Goal: Task Accomplishment & Management: Complete application form

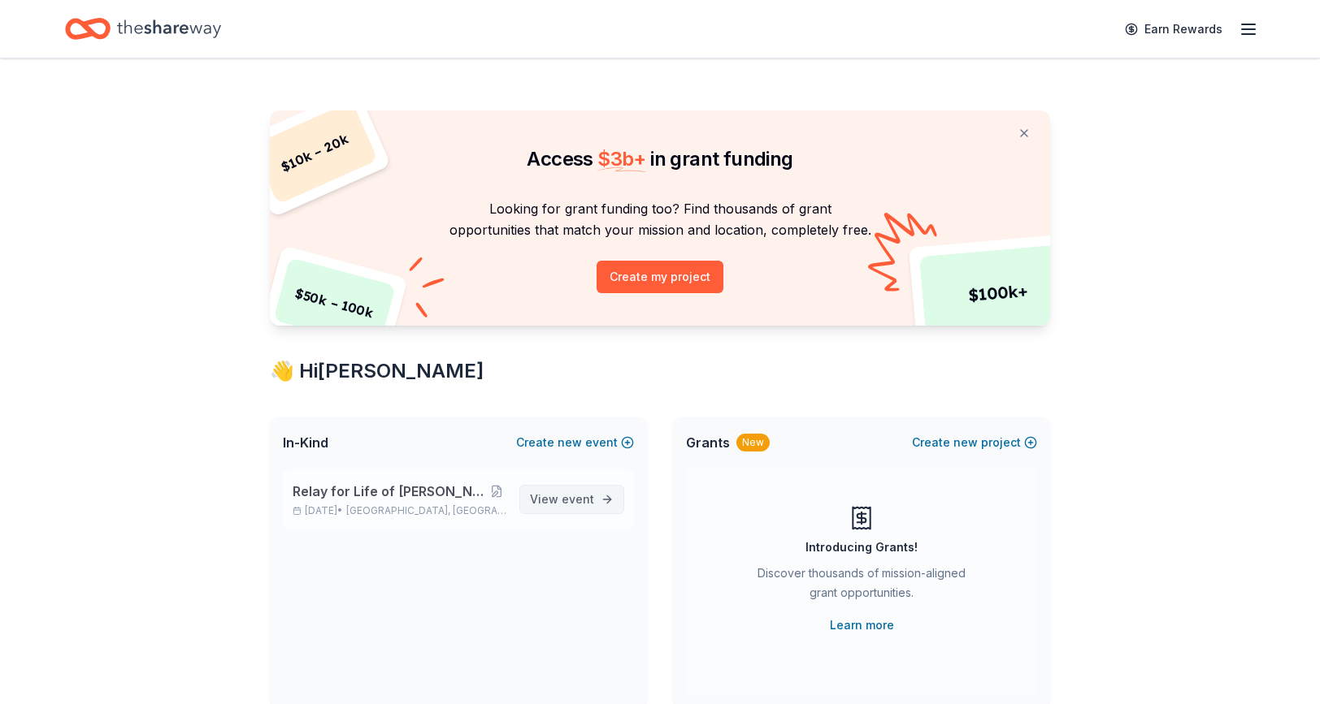
click at [583, 500] on span "event" at bounding box center [577, 499] width 33 height 14
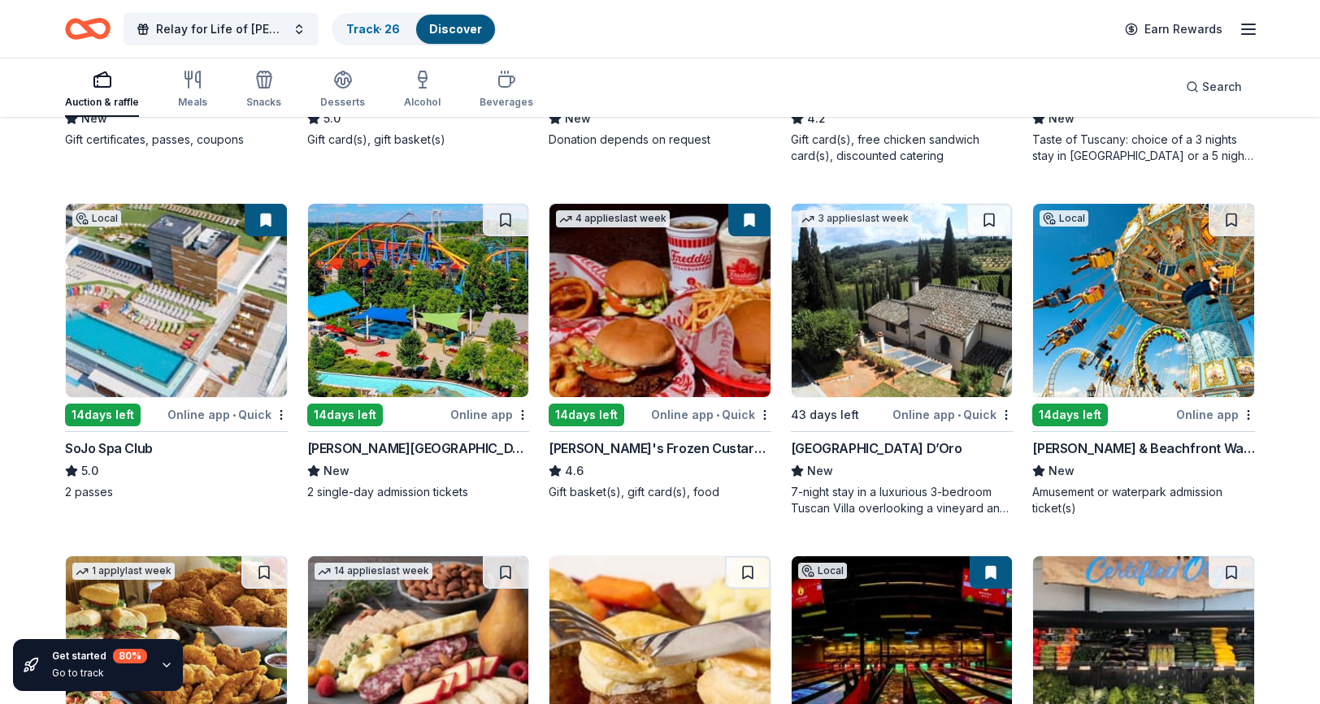
scroll to position [1509, 0]
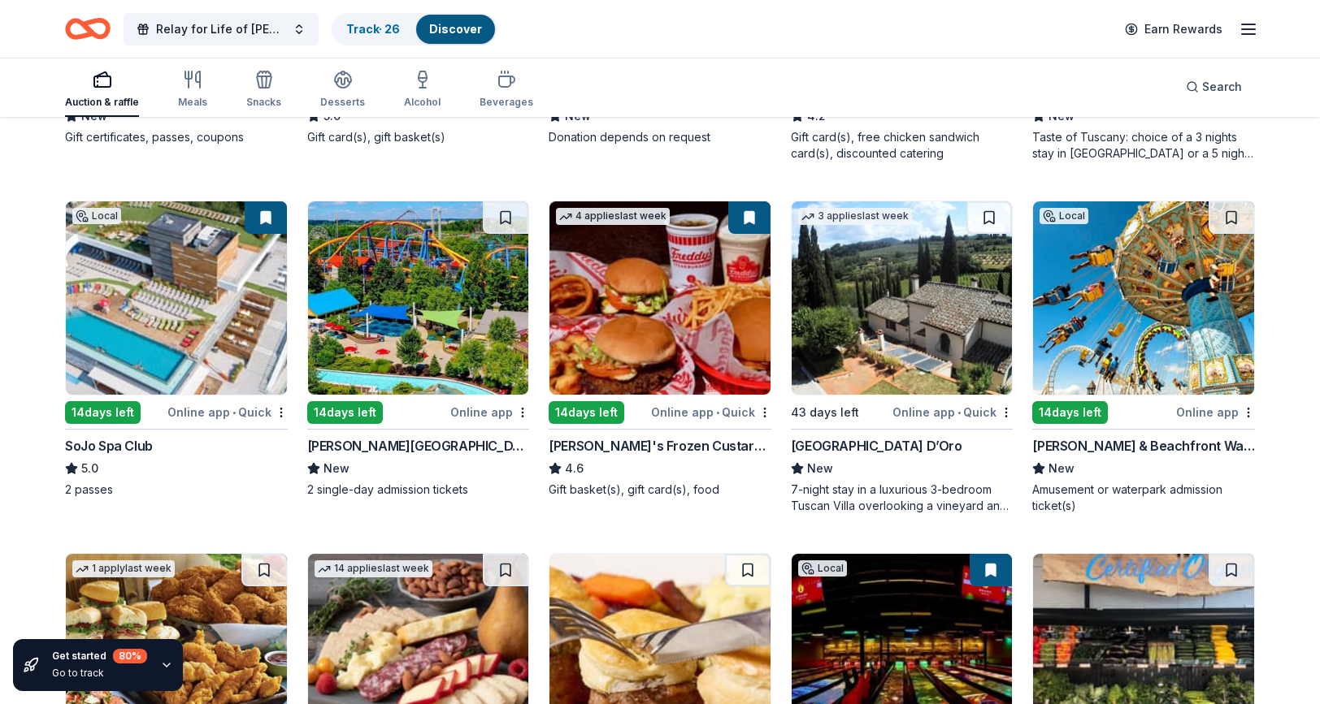
click at [210, 301] on img at bounding box center [176, 298] width 221 height 193
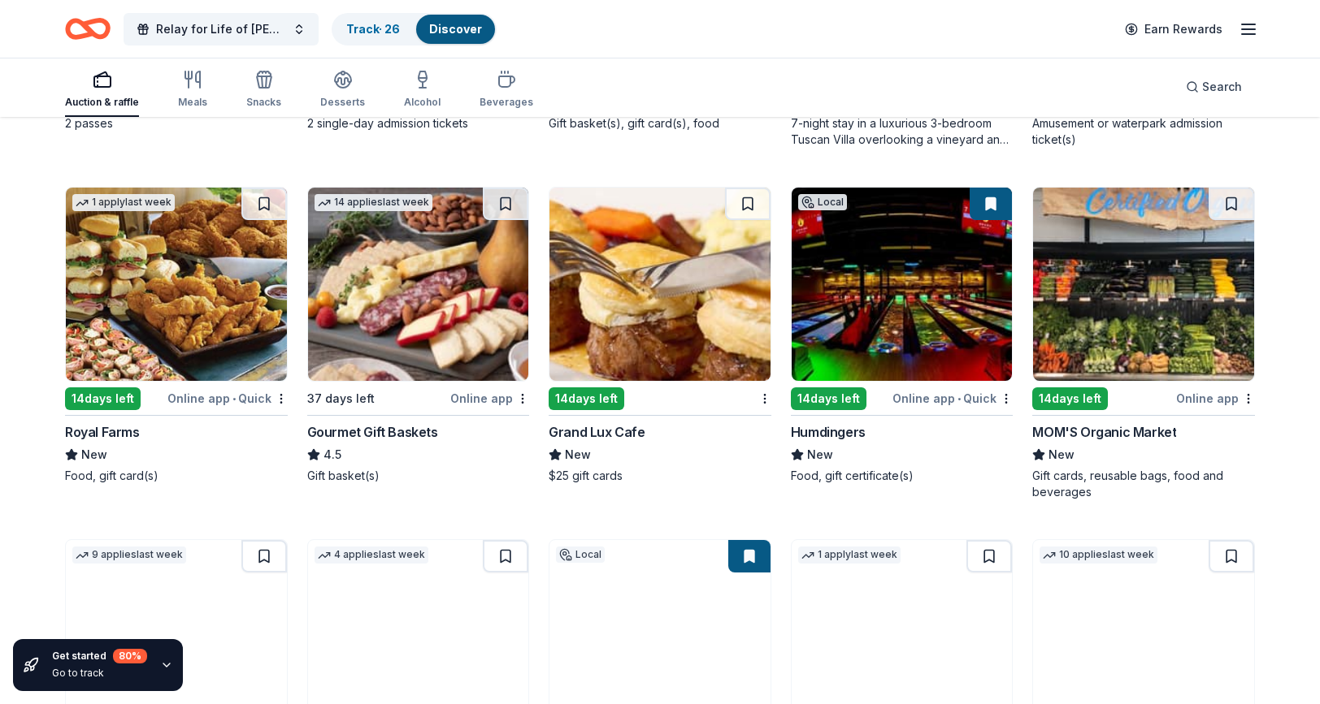
scroll to position [1875, 0]
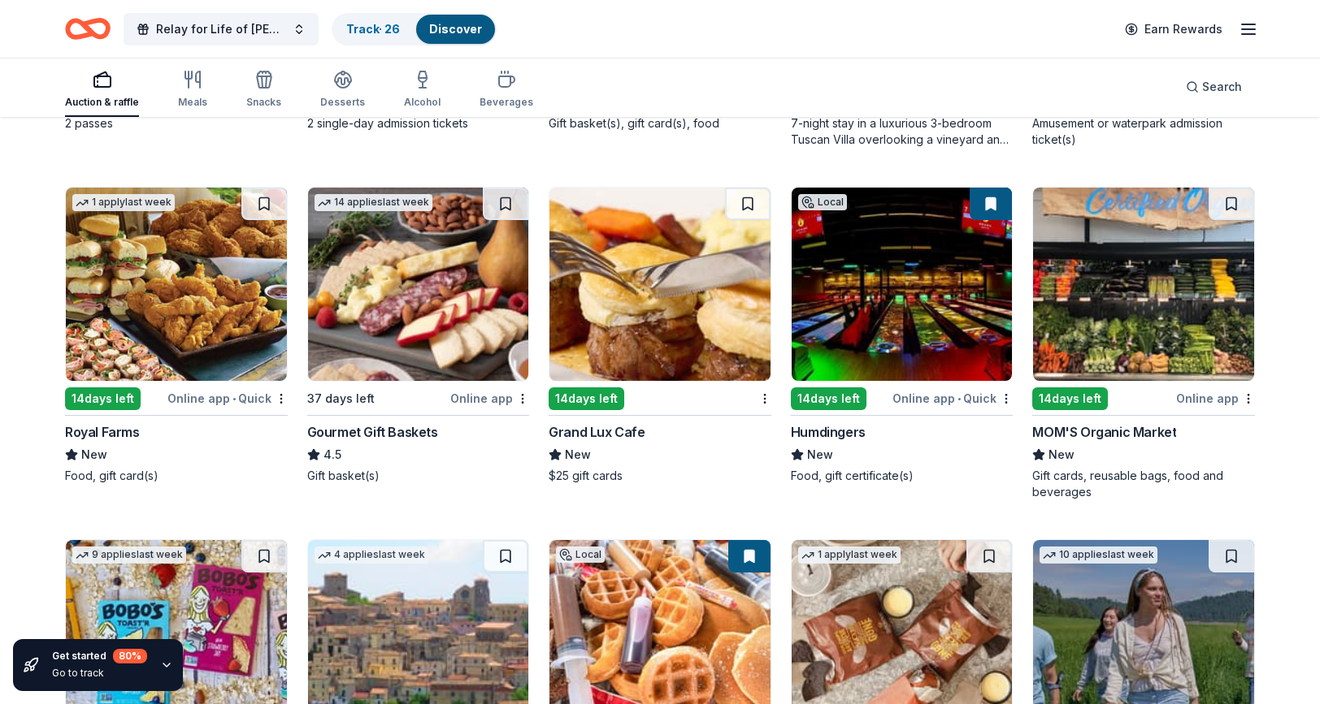
click at [631, 293] on img at bounding box center [659, 284] width 221 height 193
click at [882, 290] on img at bounding box center [901, 284] width 221 height 193
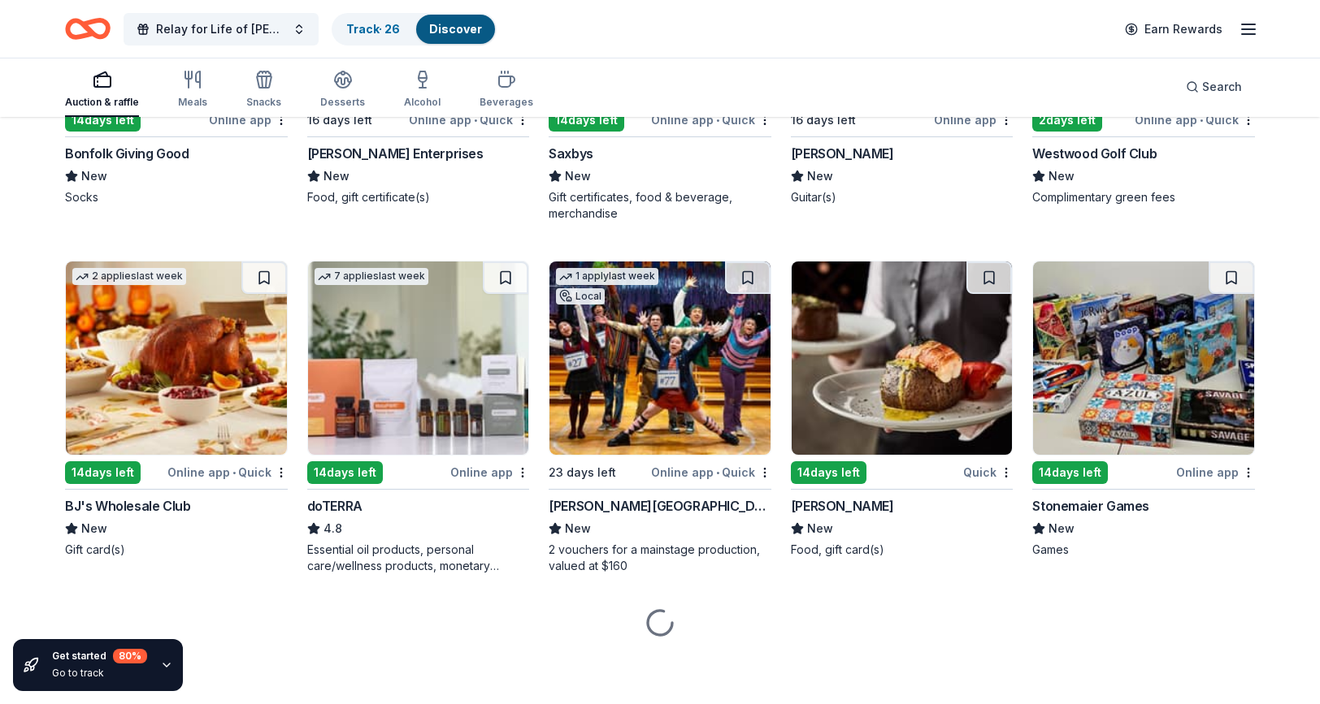
scroll to position [4590, 0]
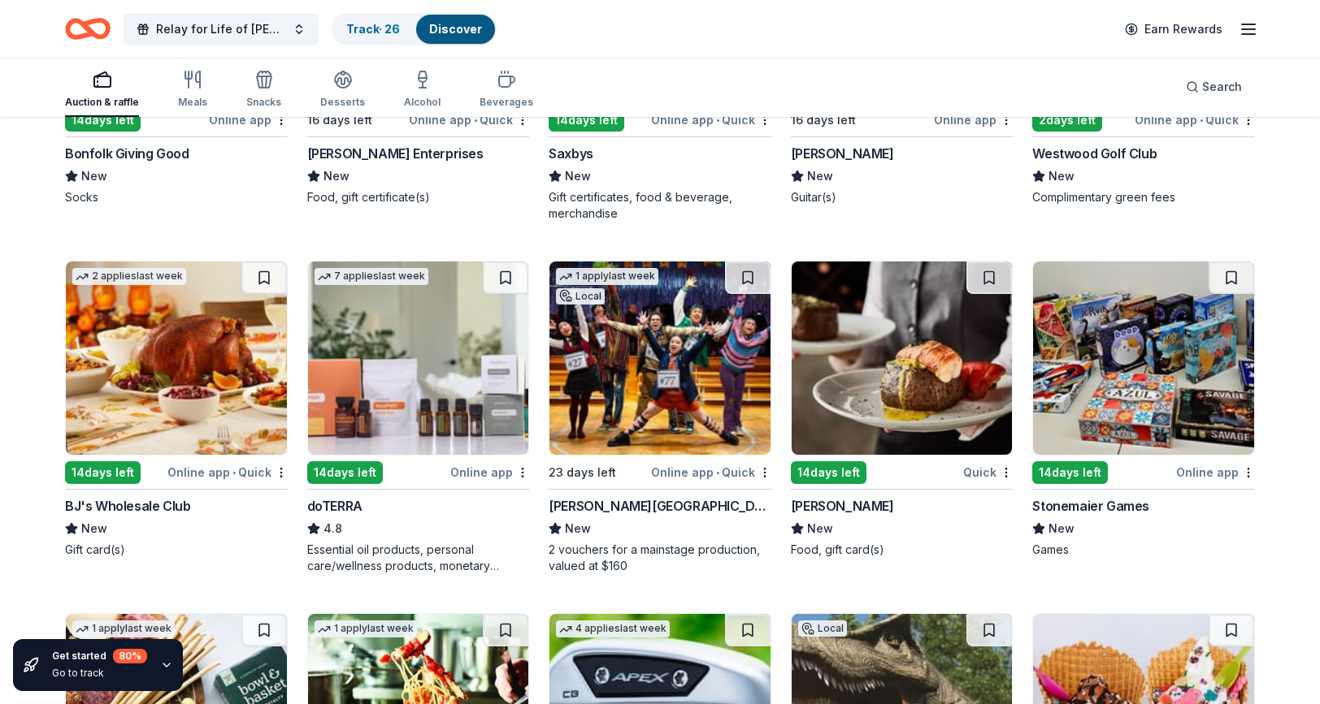
click at [947, 363] on img at bounding box center [901, 358] width 221 height 193
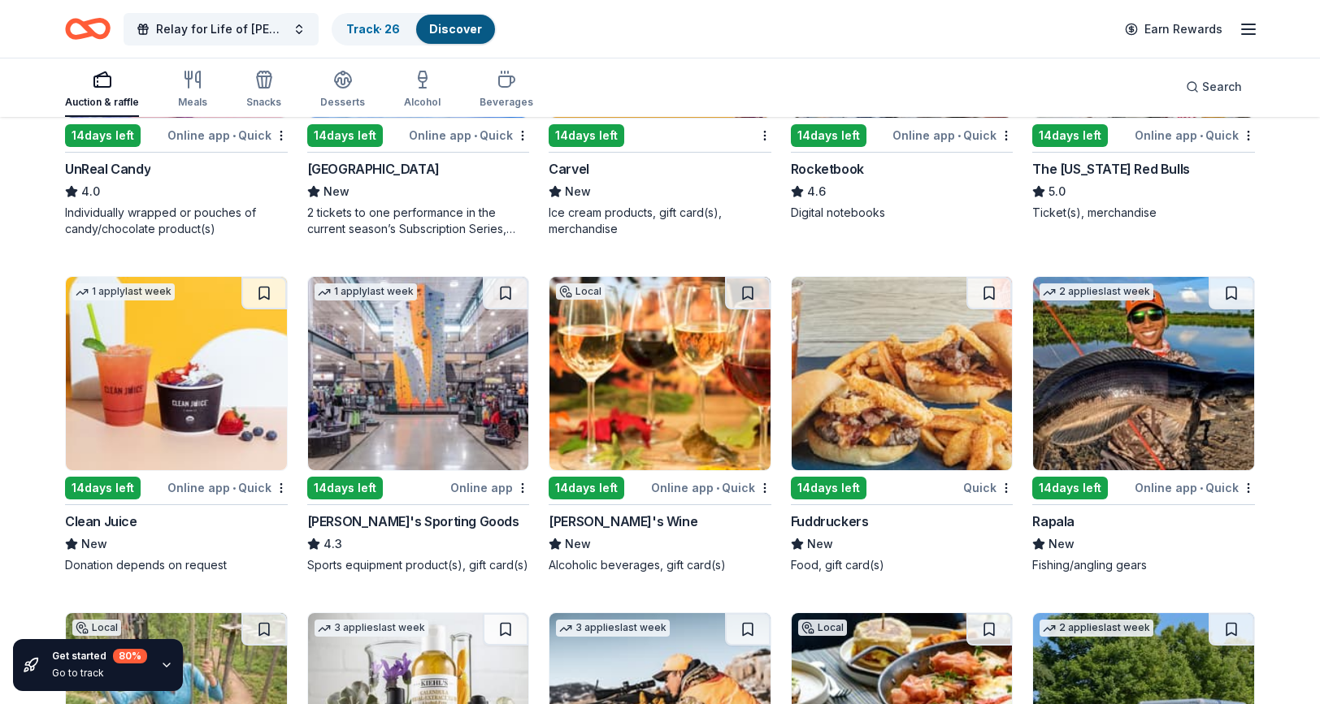
scroll to position [6641, 0]
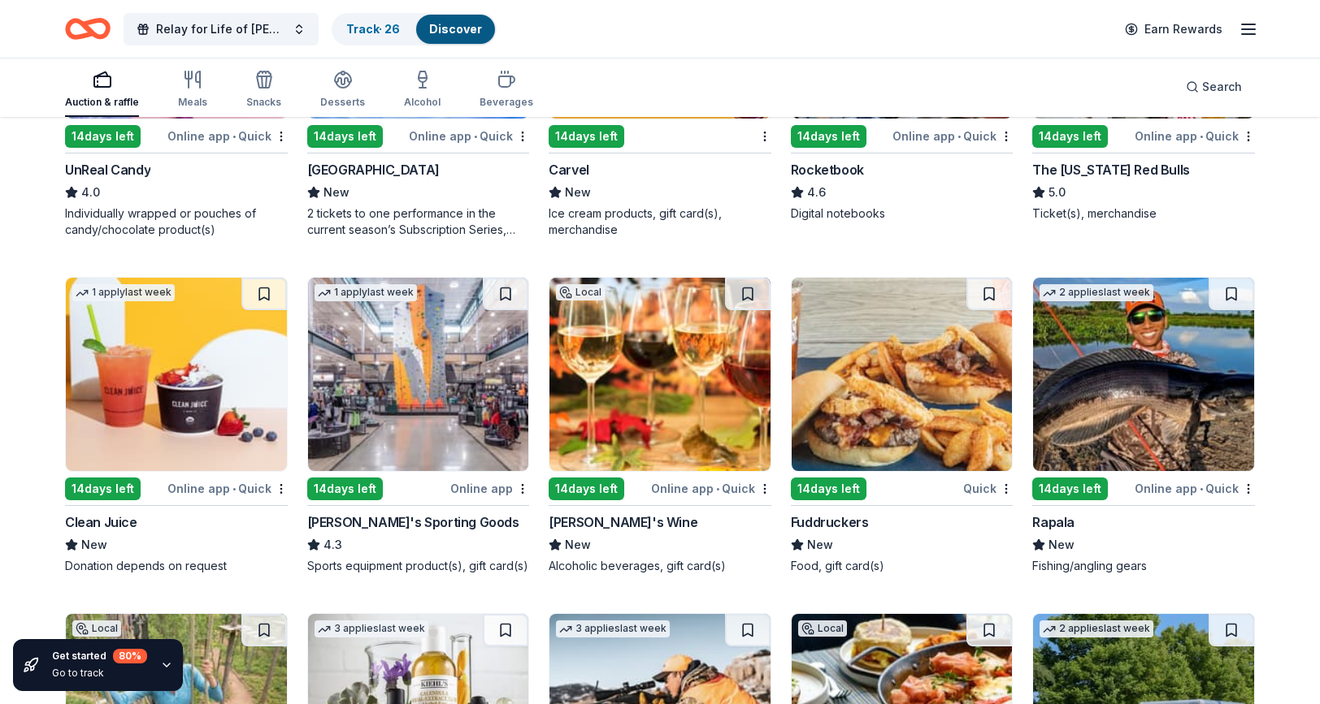
click at [414, 385] on img at bounding box center [418, 374] width 221 height 193
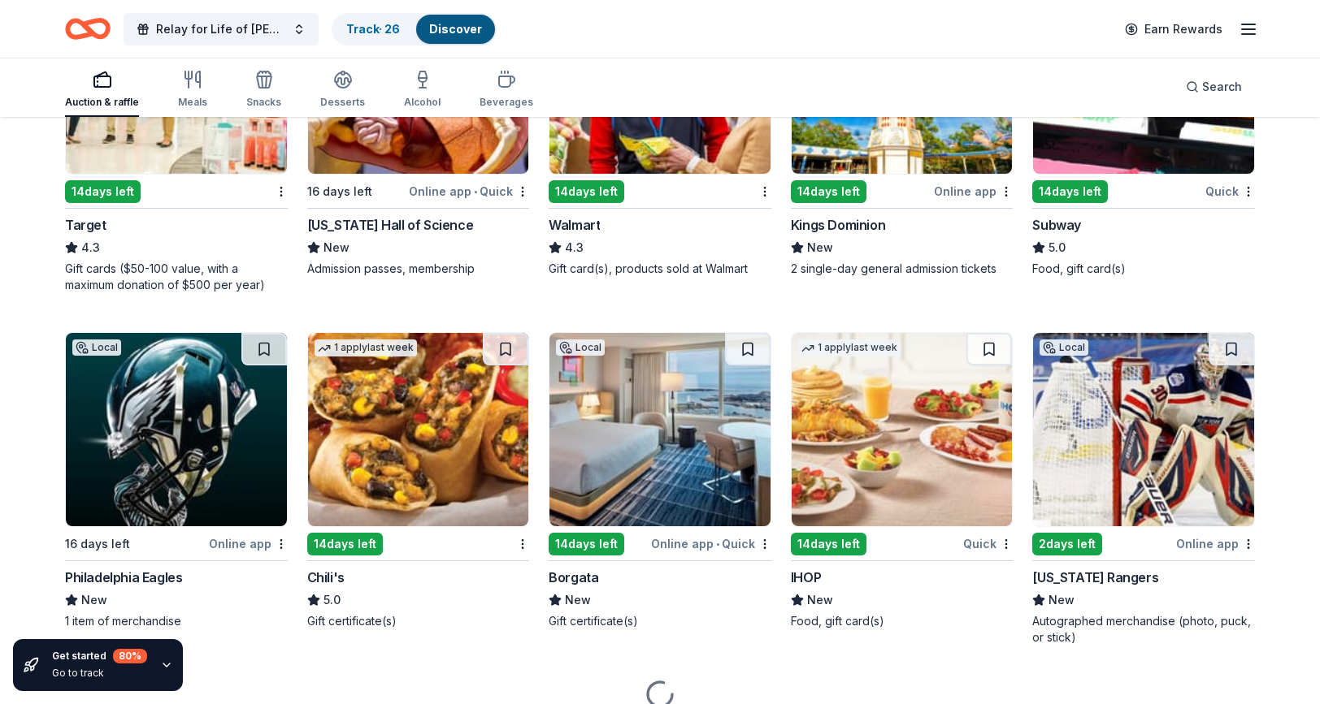
scroll to position [8639, 0]
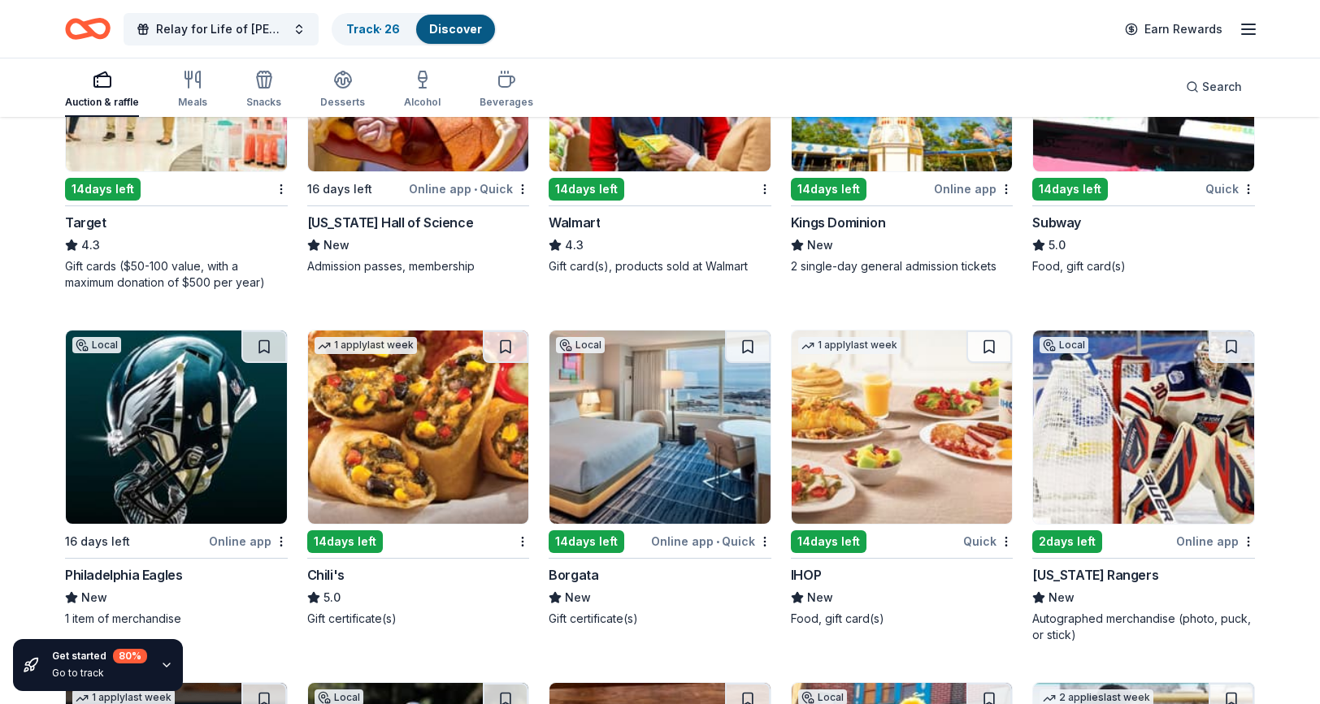
click at [438, 442] on img at bounding box center [418, 427] width 221 height 193
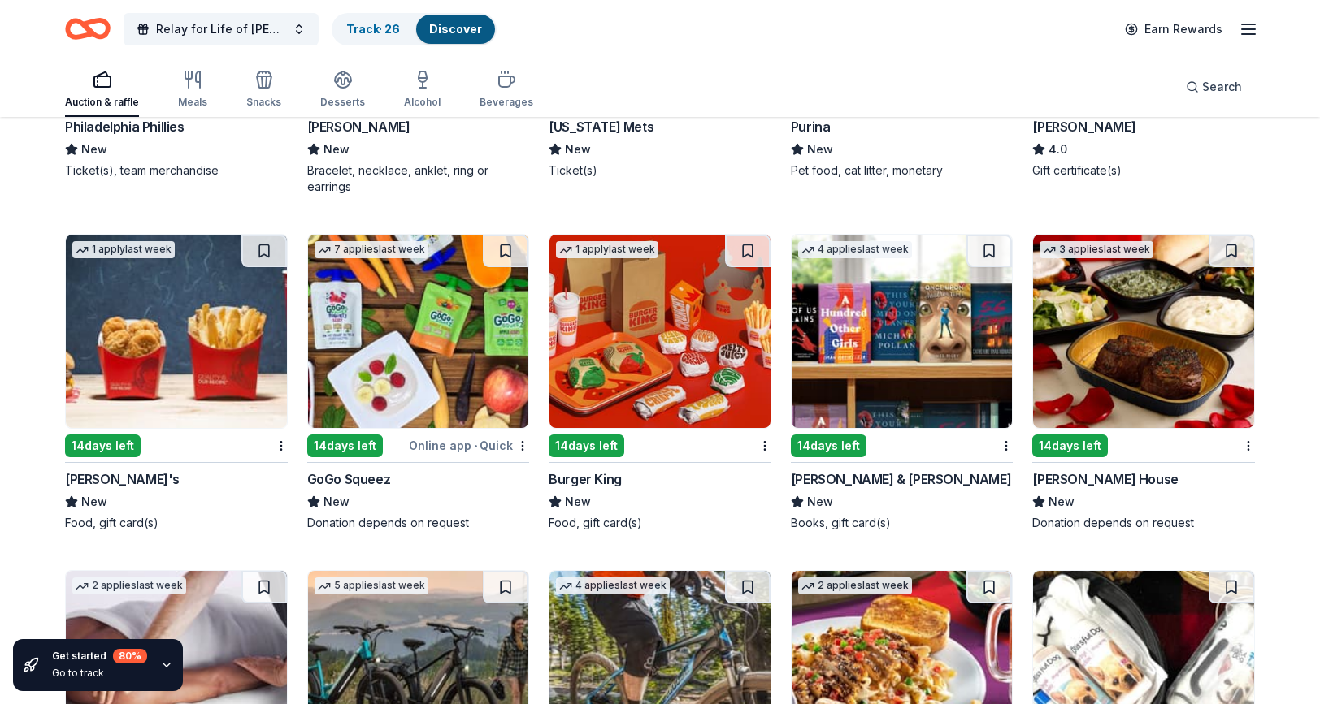
scroll to position [9803, 0]
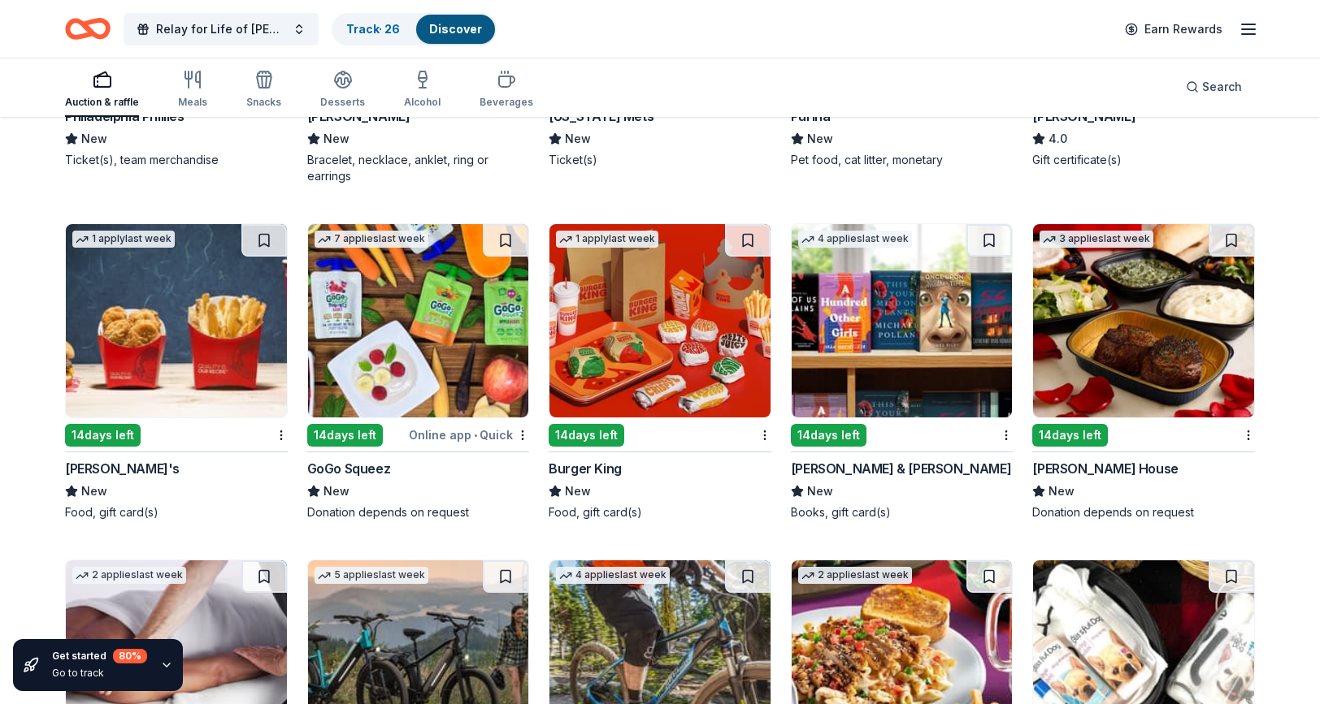
click at [193, 355] on img at bounding box center [176, 320] width 221 height 193
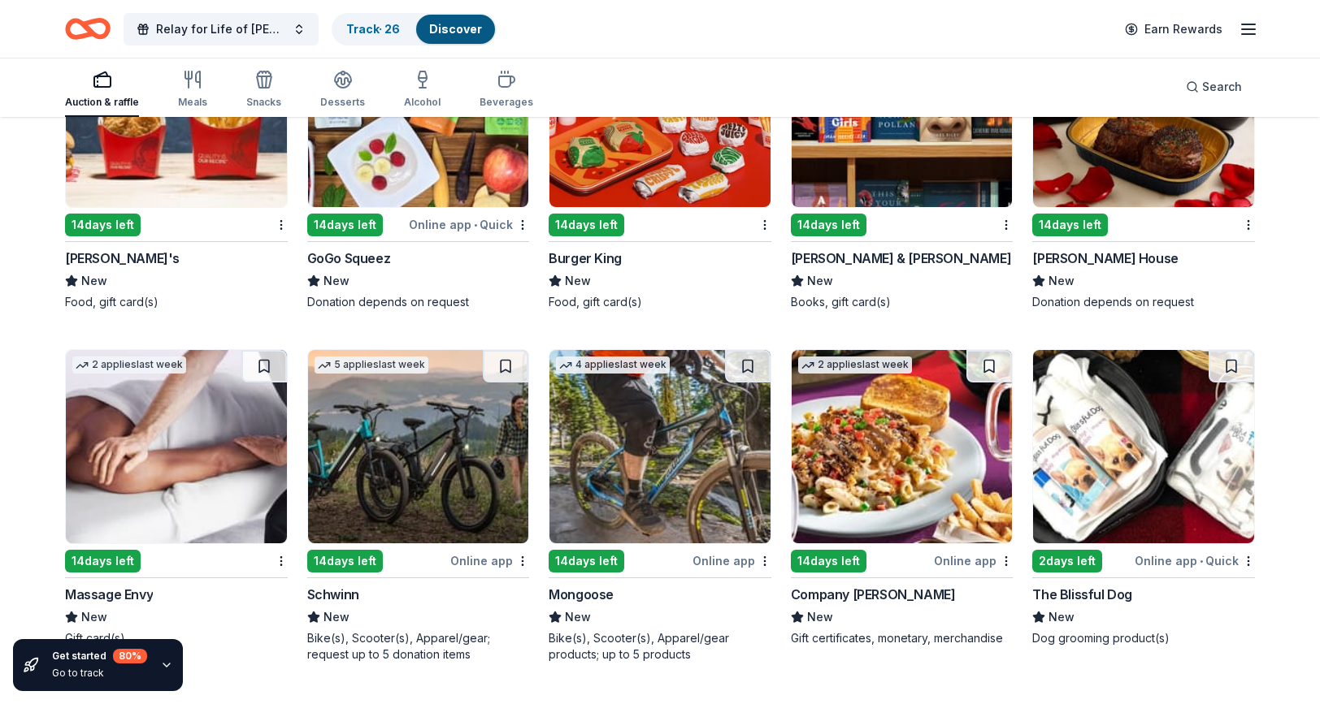
scroll to position [10006, 0]
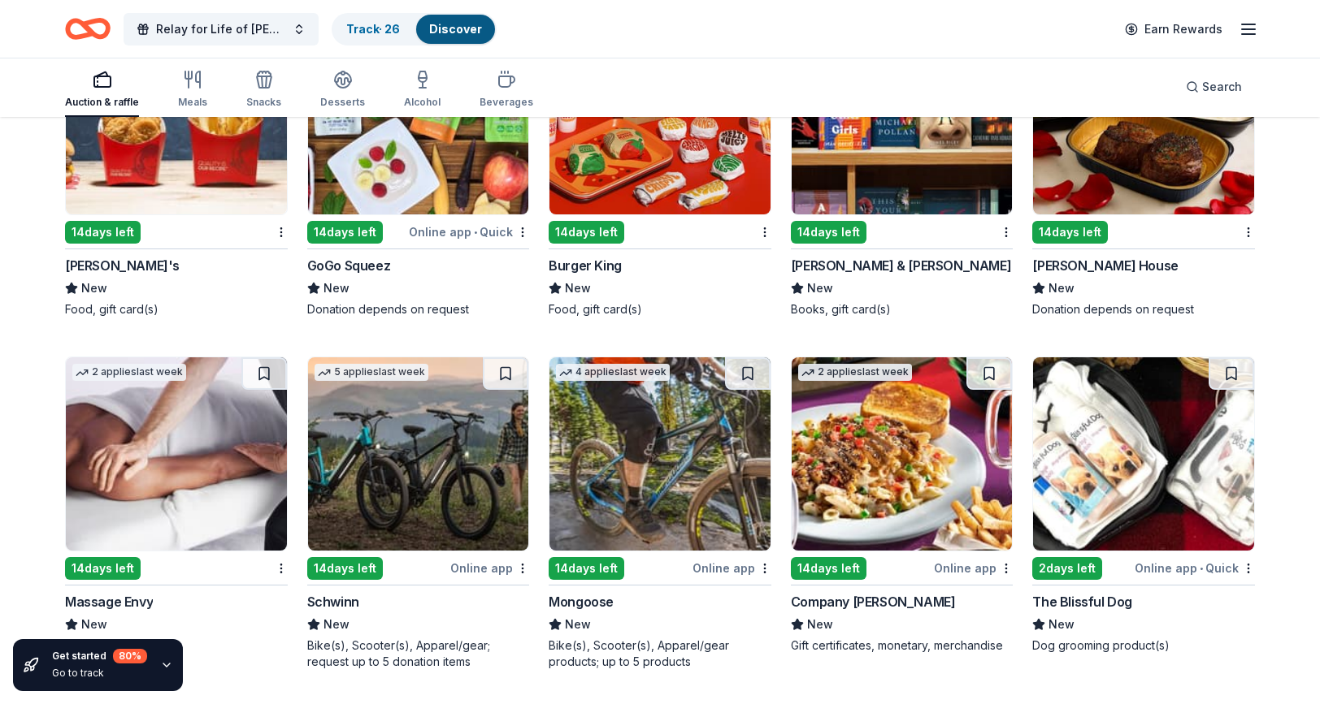
click at [1095, 197] on img at bounding box center [1143, 117] width 221 height 193
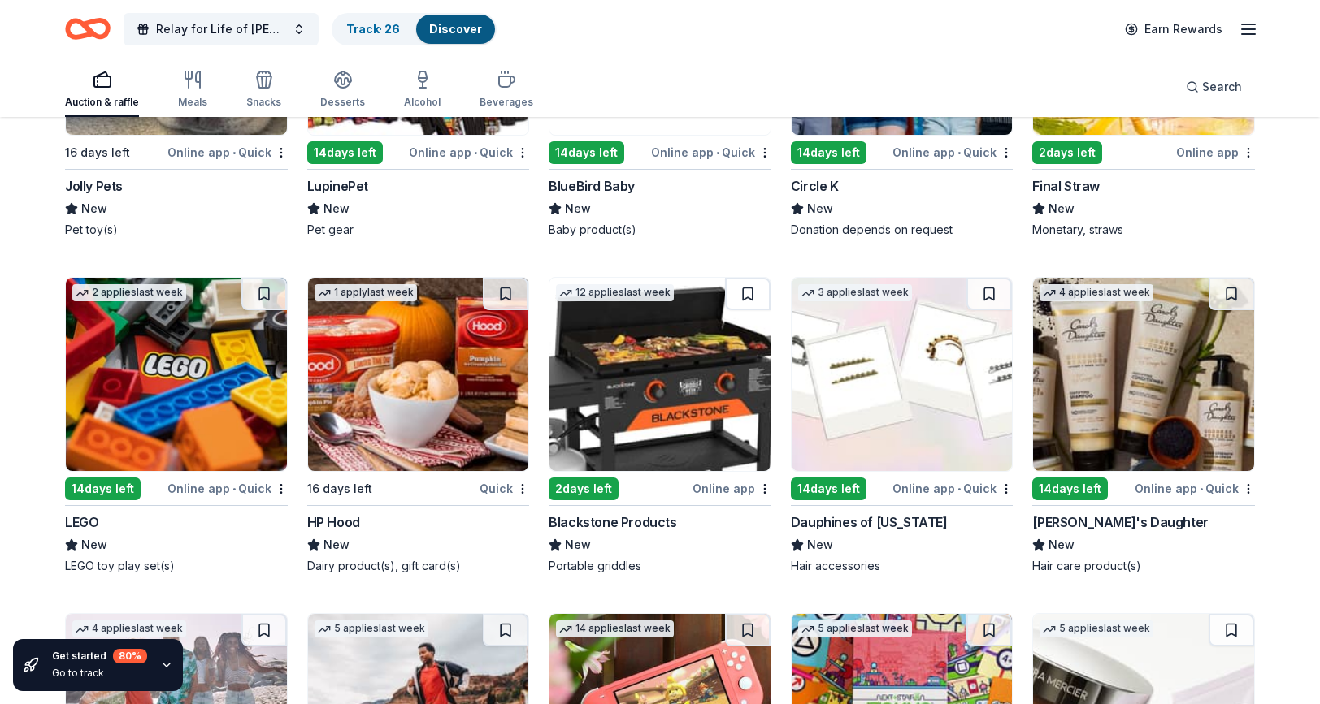
scroll to position [12546, 0]
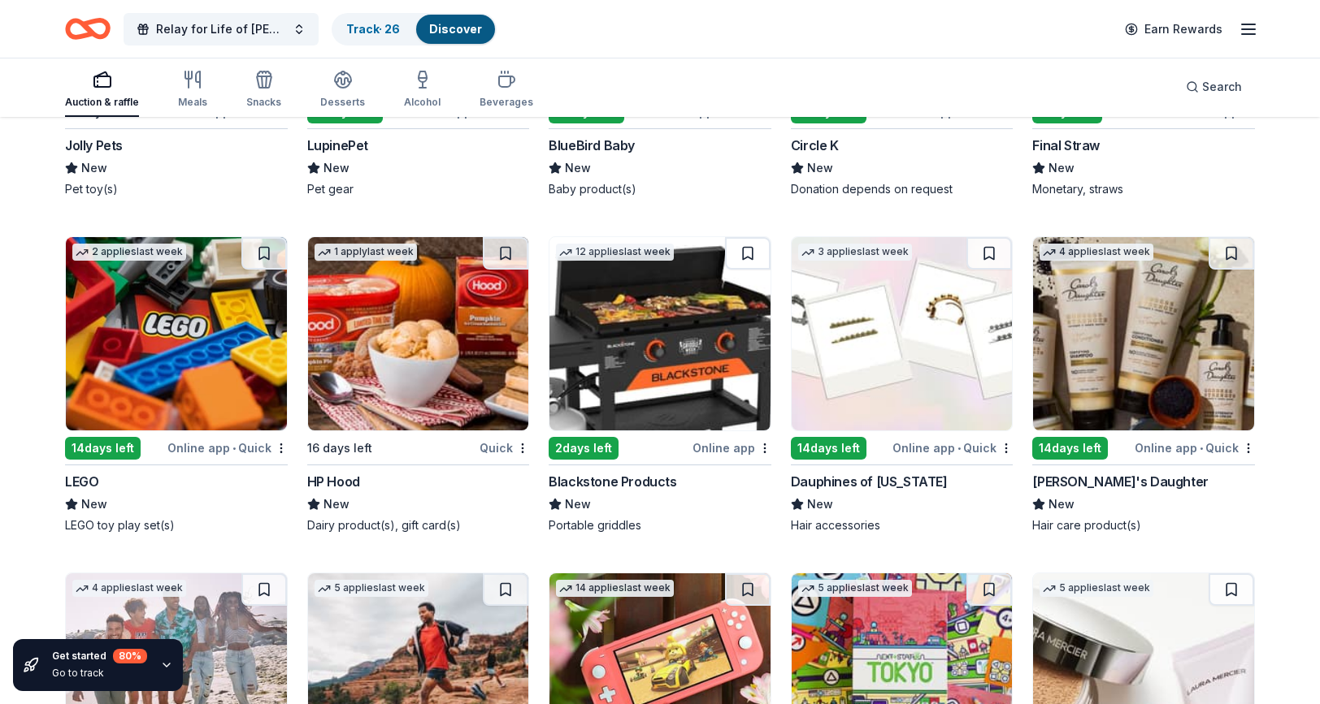
click at [659, 373] on img at bounding box center [659, 333] width 221 height 193
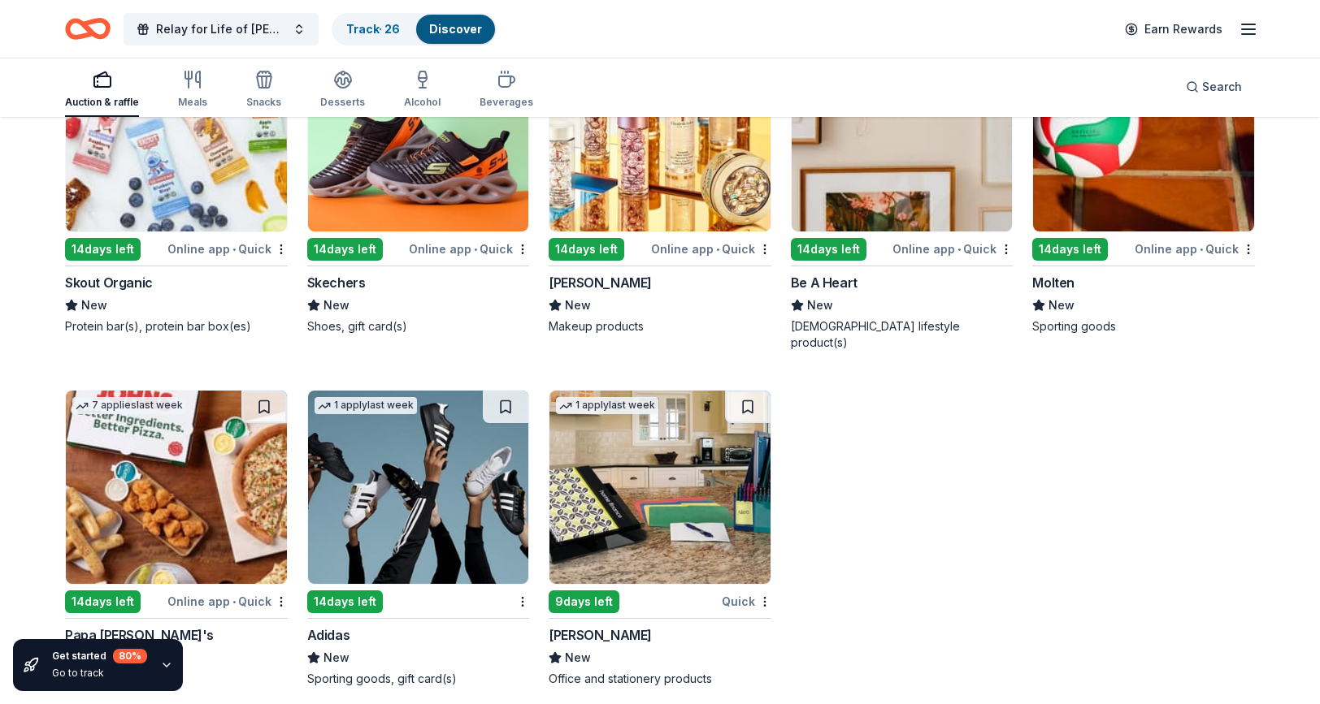
scroll to position [13417, 0]
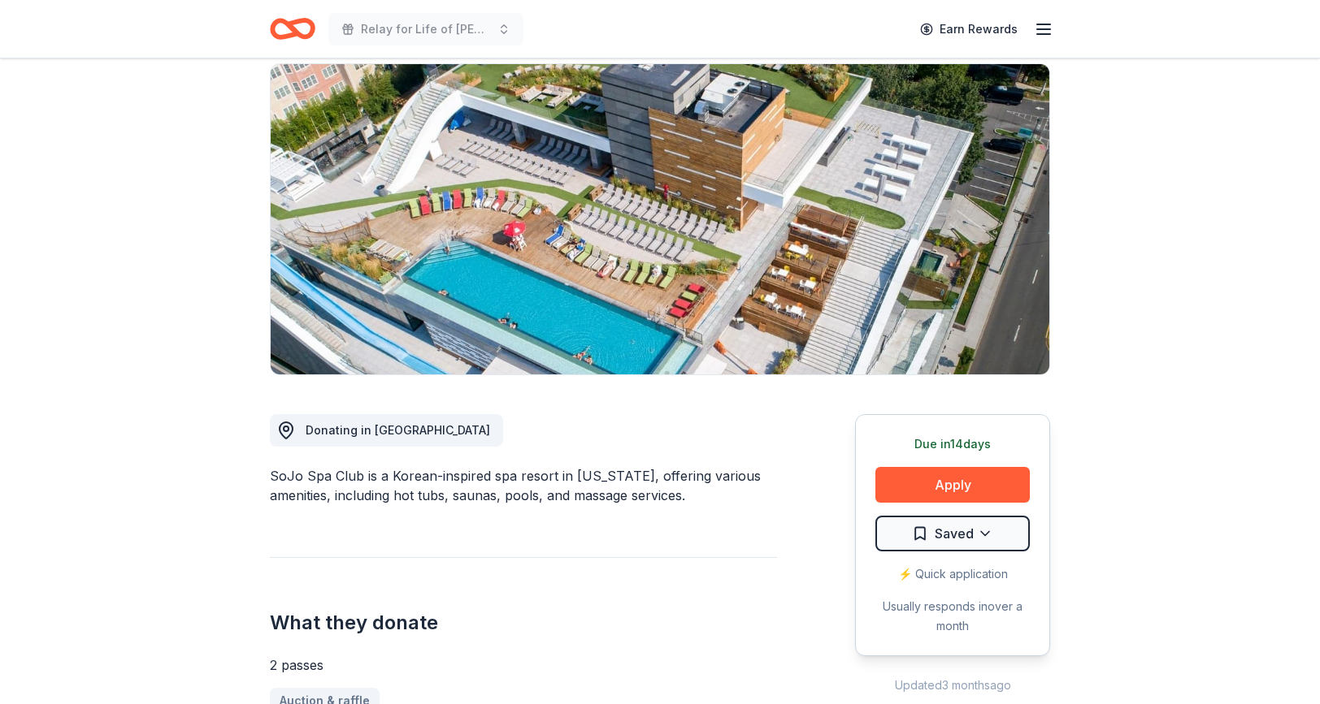
scroll to position [164, 0]
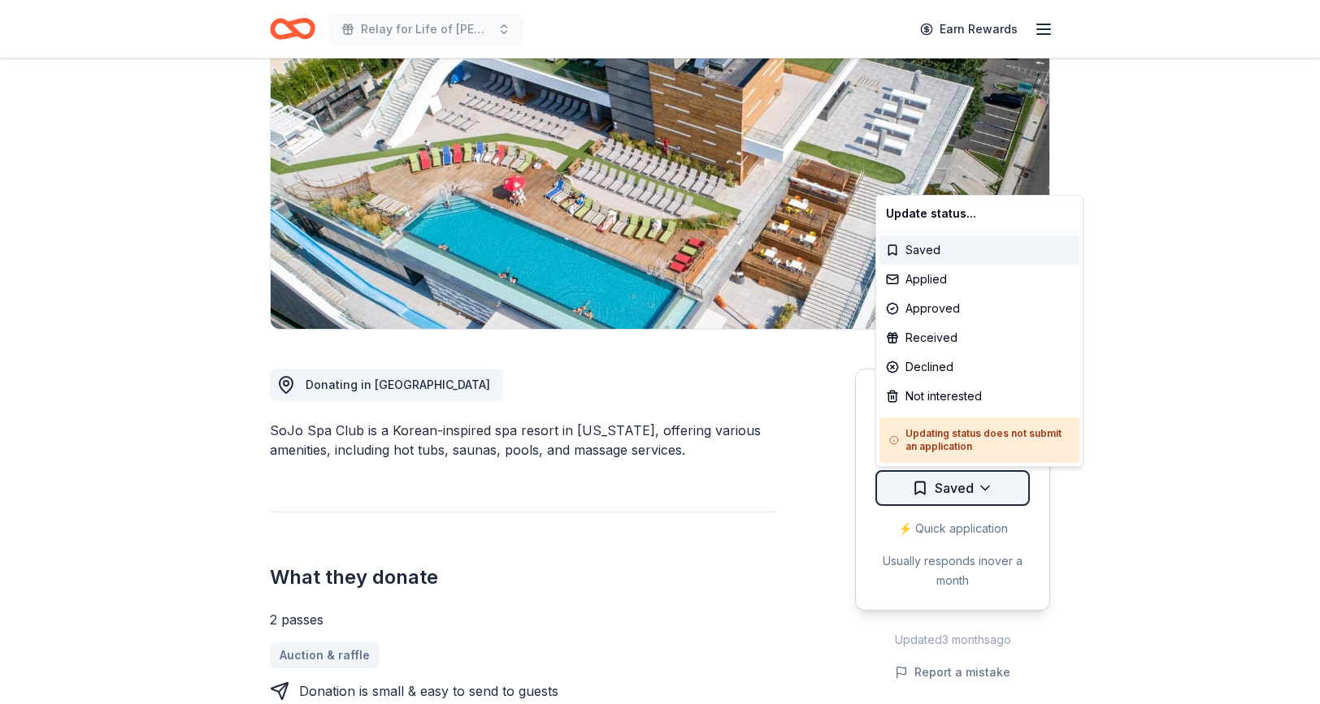
click at [995, 488] on html "Relay for Life of Clifton & Rutherford Earn Rewards Due in 14 days Share SoJo S…" at bounding box center [660, 188] width 1320 height 704
click at [971, 332] on div "Received" at bounding box center [979, 337] width 200 height 29
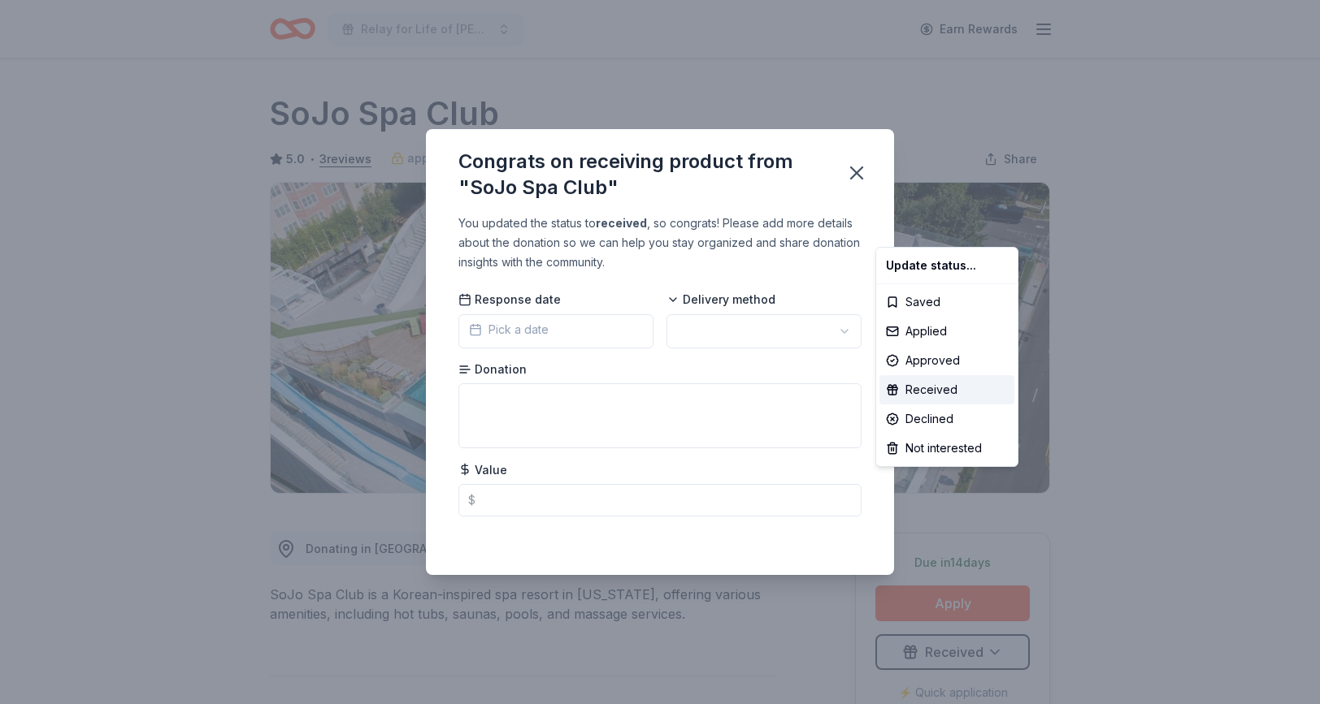
click at [580, 334] on html "Relay for Life of Clifton & Rutherford Earn Rewards Due in 14 days Share SoJo S…" at bounding box center [660, 352] width 1320 height 704
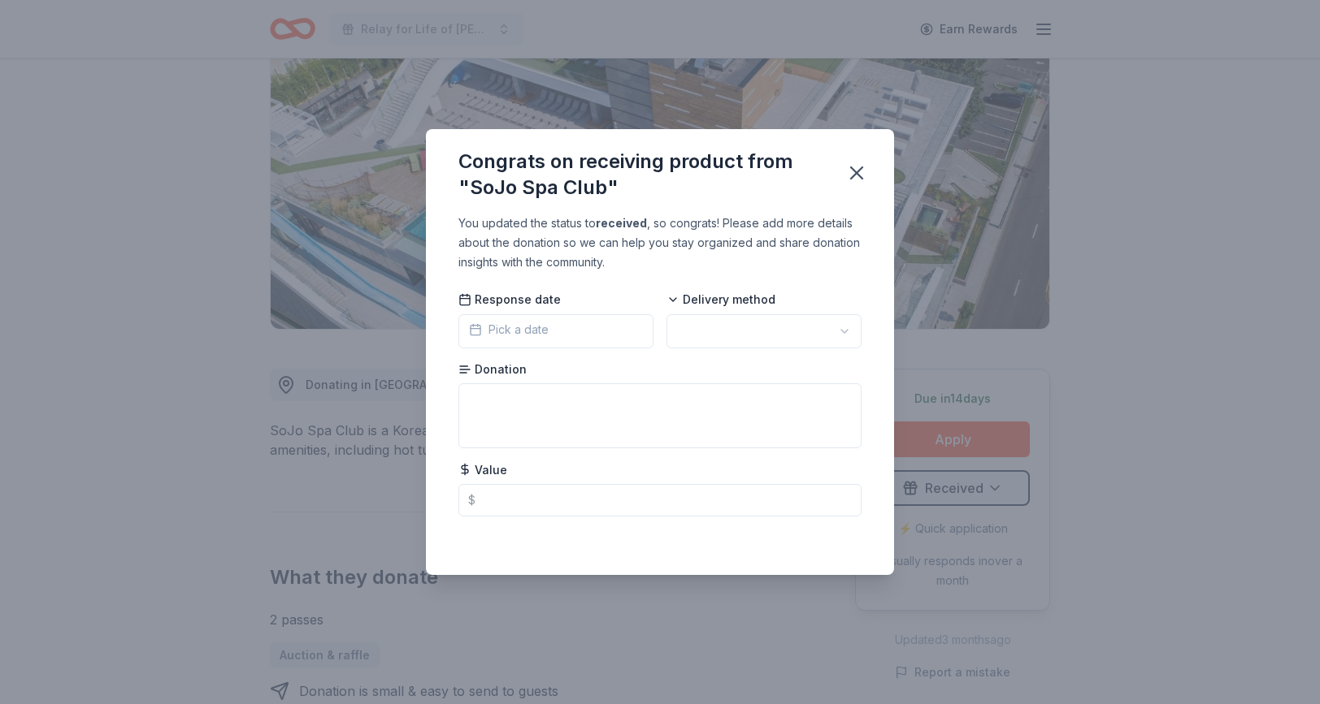
click at [611, 325] on button "Pick a date" at bounding box center [555, 331] width 195 height 34
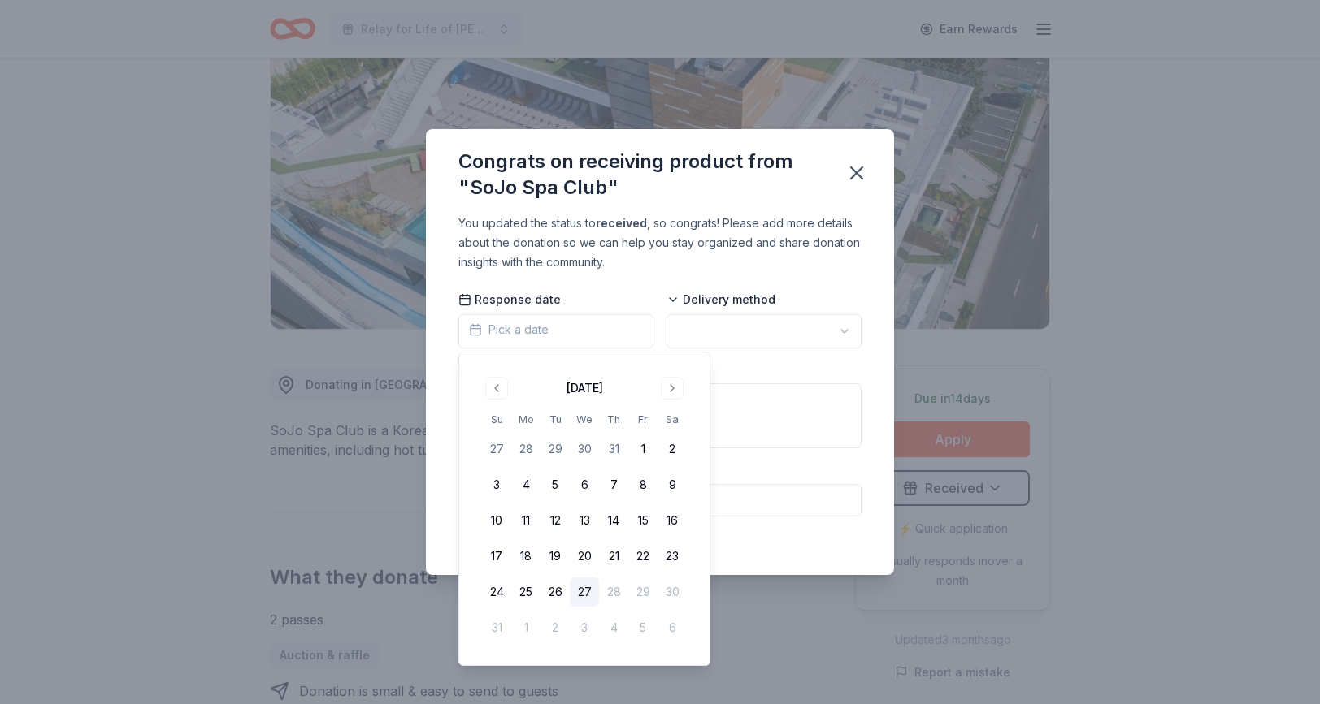
click at [588, 591] on button "27" at bounding box center [584, 592] width 29 height 29
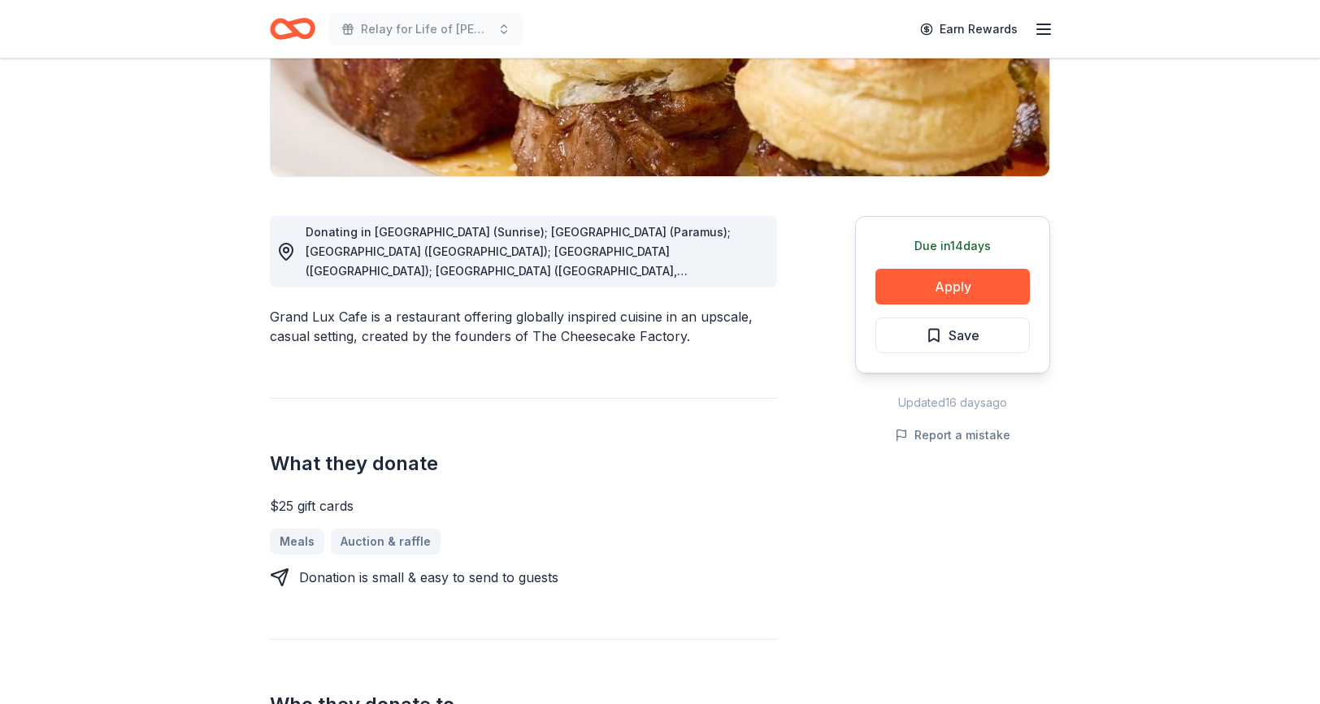
scroll to position [457, 0]
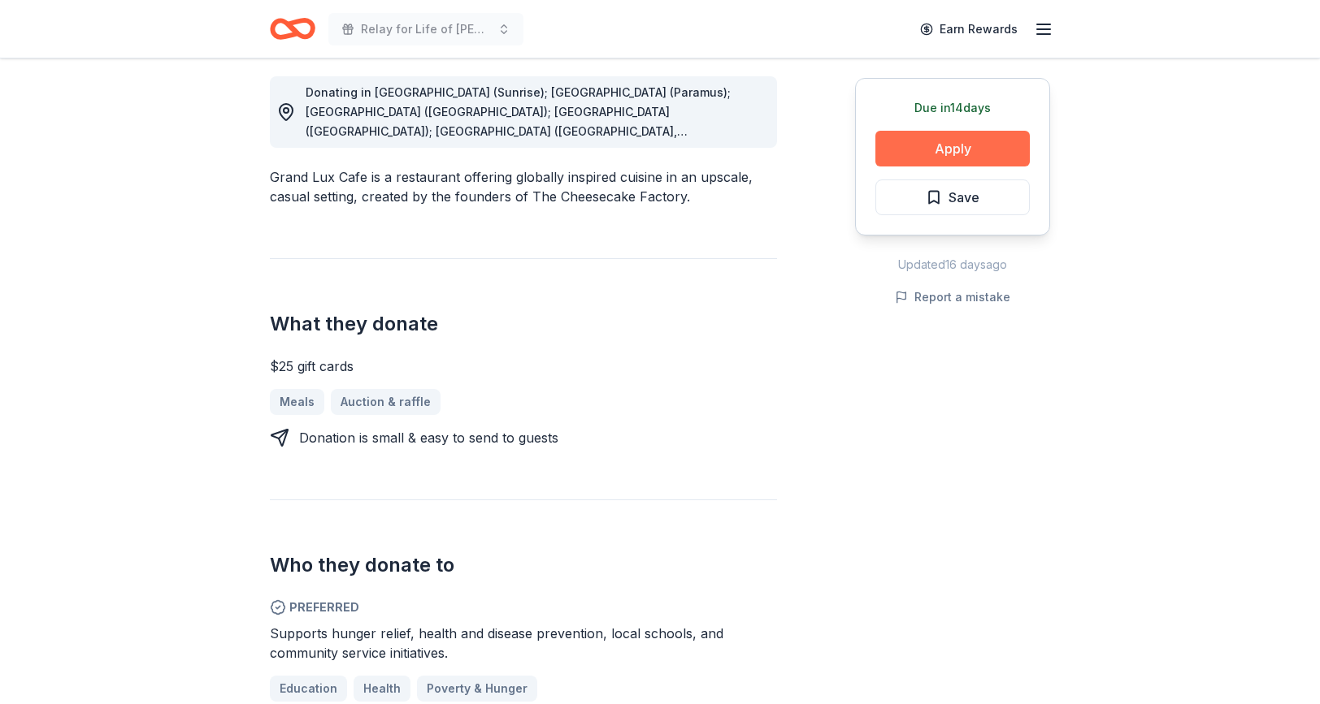
click at [927, 148] on button "Apply" at bounding box center [952, 149] width 154 height 36
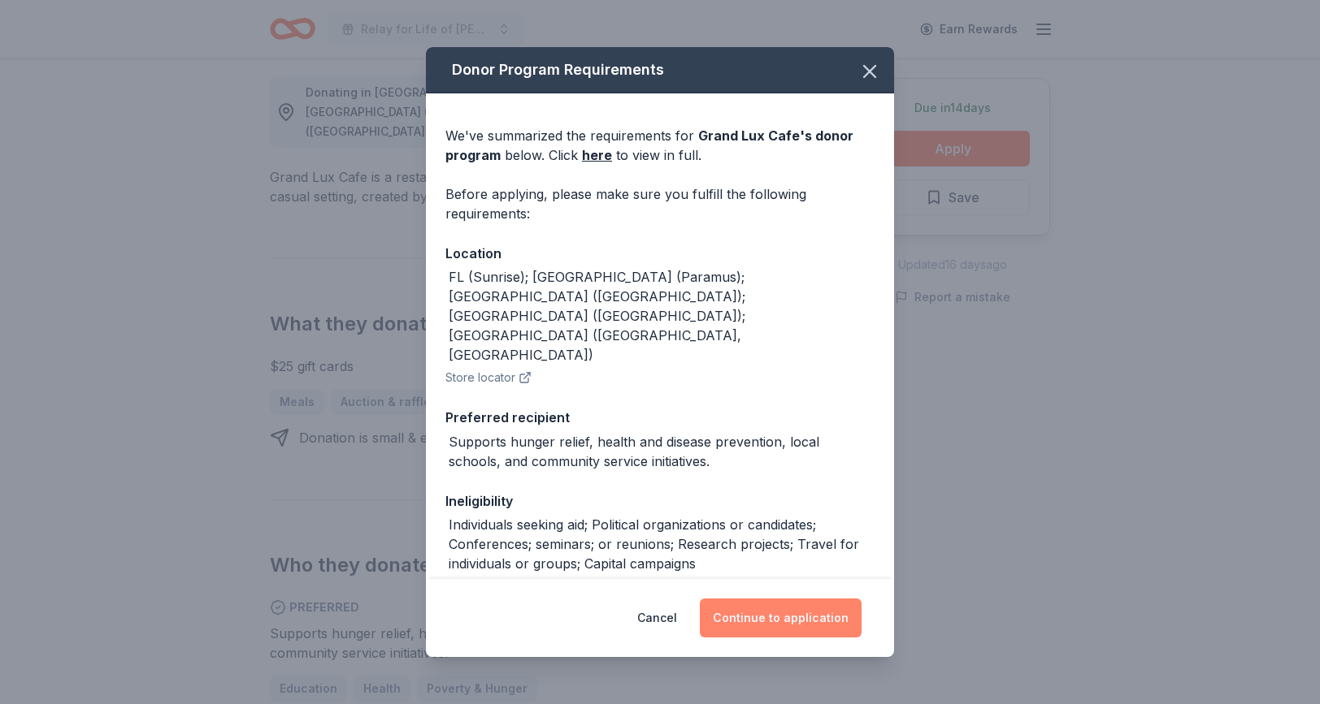
click at [747, 609] on button "Continue to application" at bounding box center [781, 618] width 162 height 39
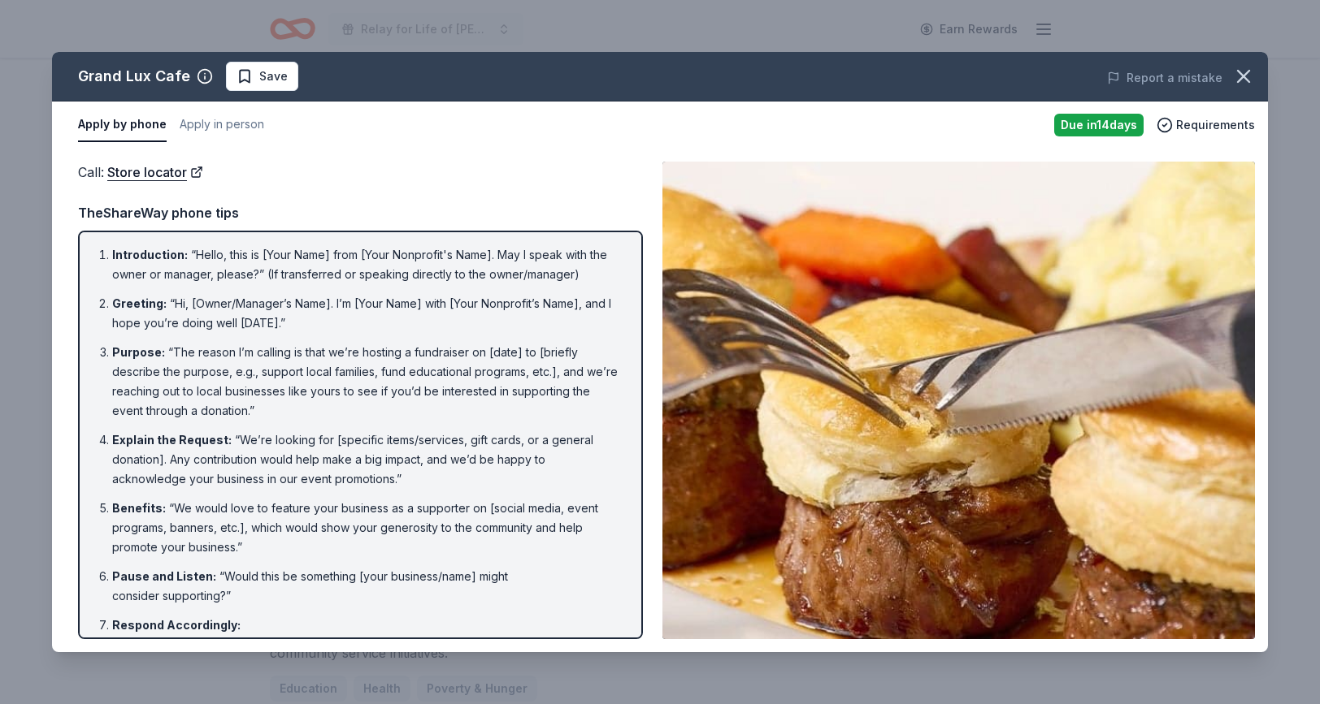
scroll to position [0, 0]
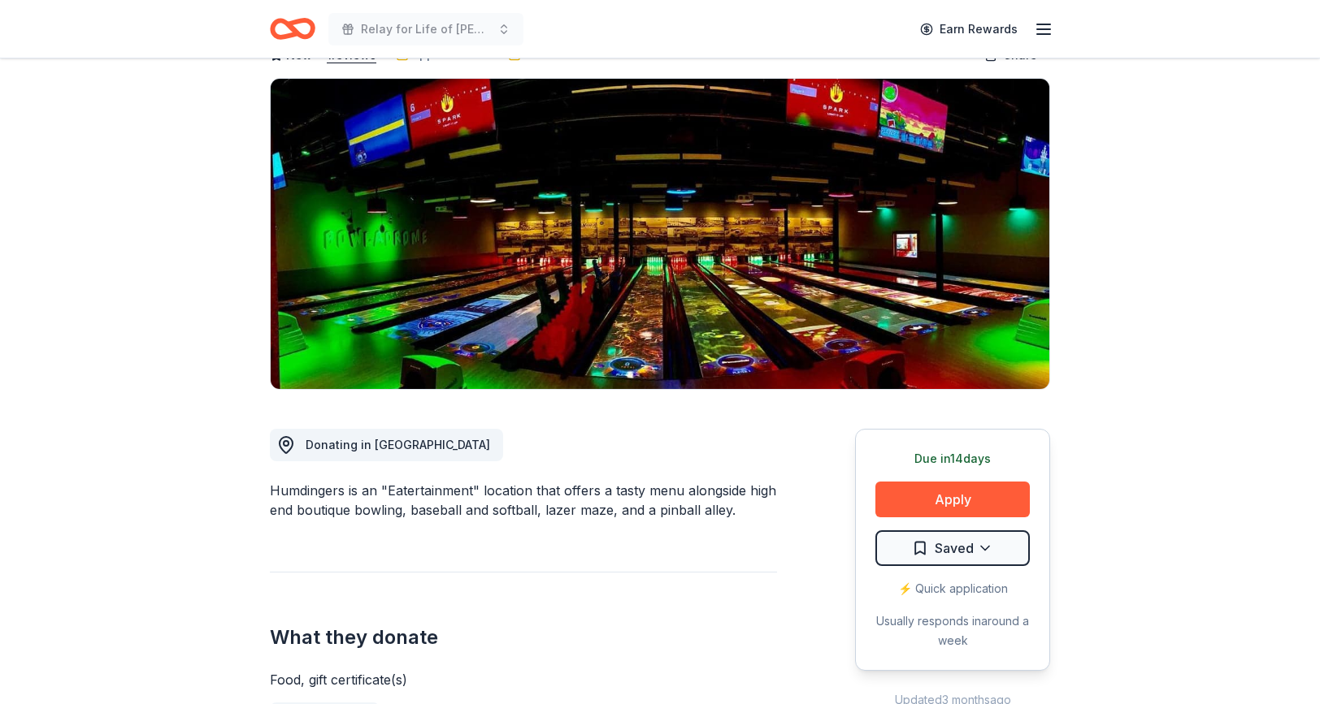
scroll to position [119, 0]
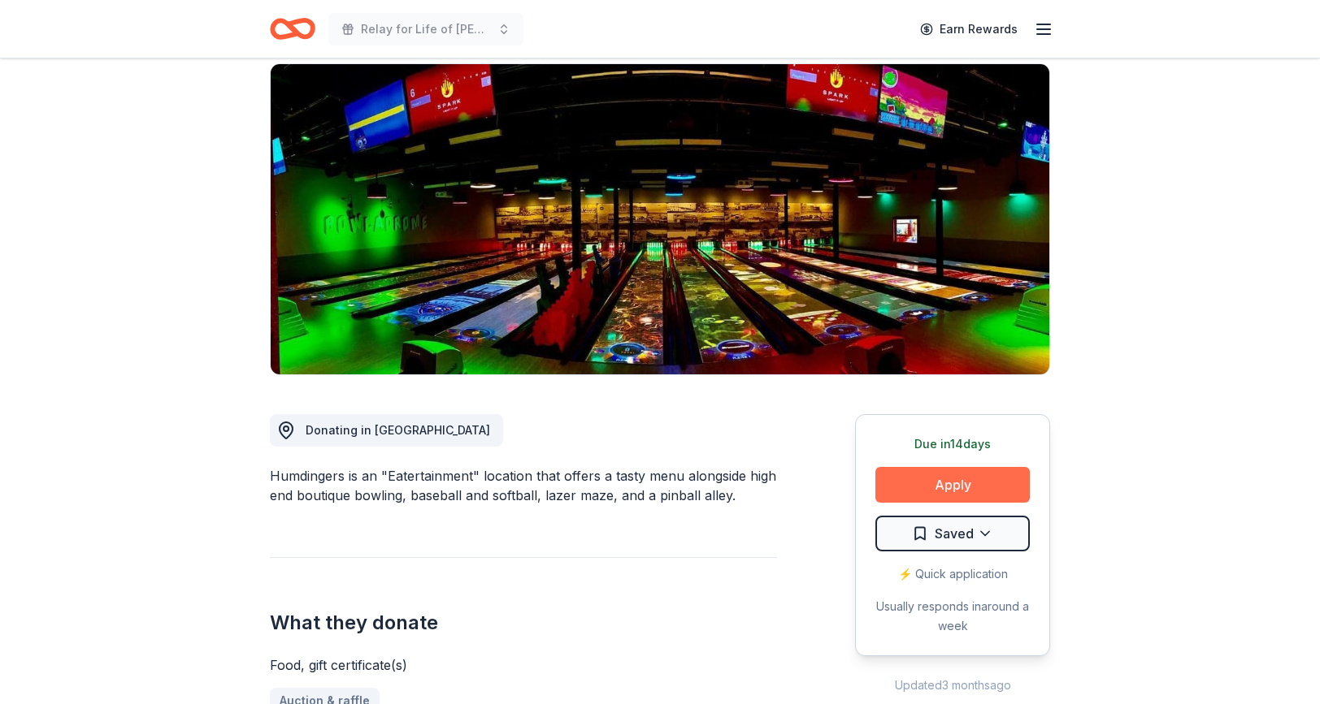
click at [943, 479] on button "Apply" at bounding box center [952, 485] width 154 height 36
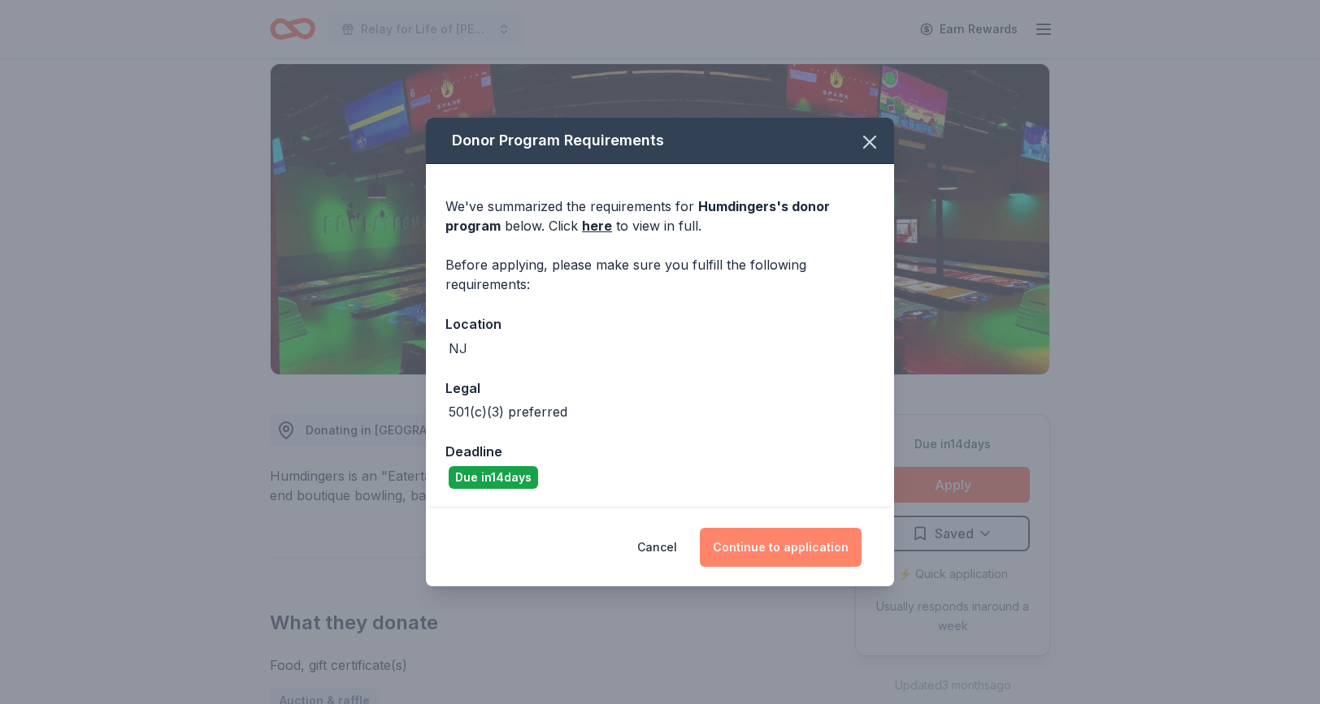
click at [761, 555] on button "Continue to application" at bounding box center [781, 547] width 162 height 39
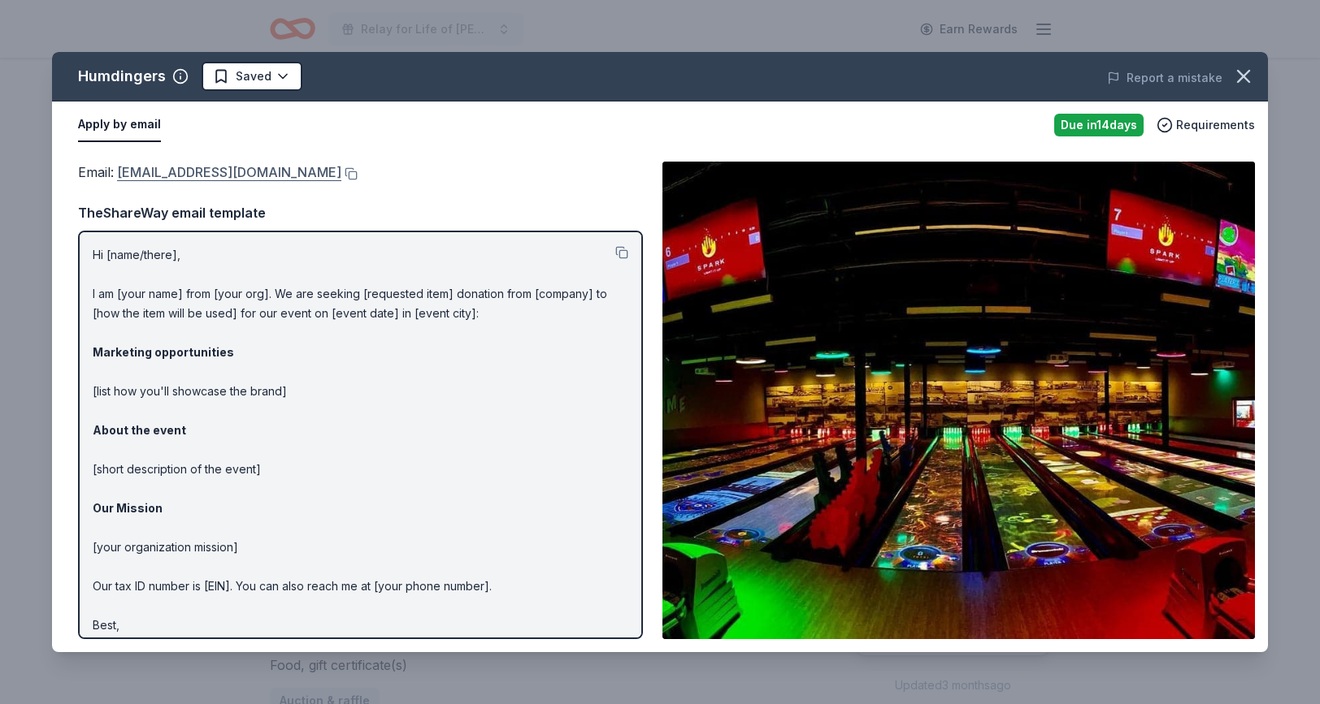
click at [188, 174] on link "info@humdingersnj.com" at bounding box center [229, 172] width 224 height 21
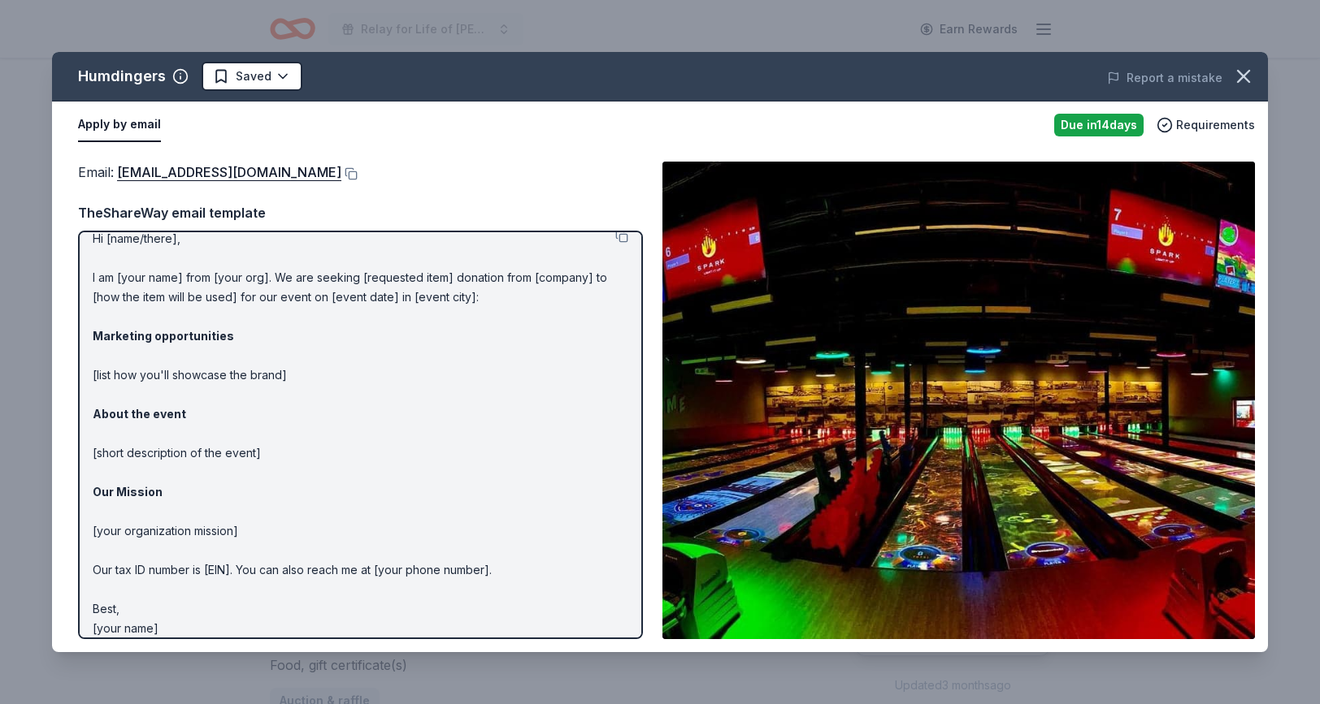
scroll to position [0, 0]
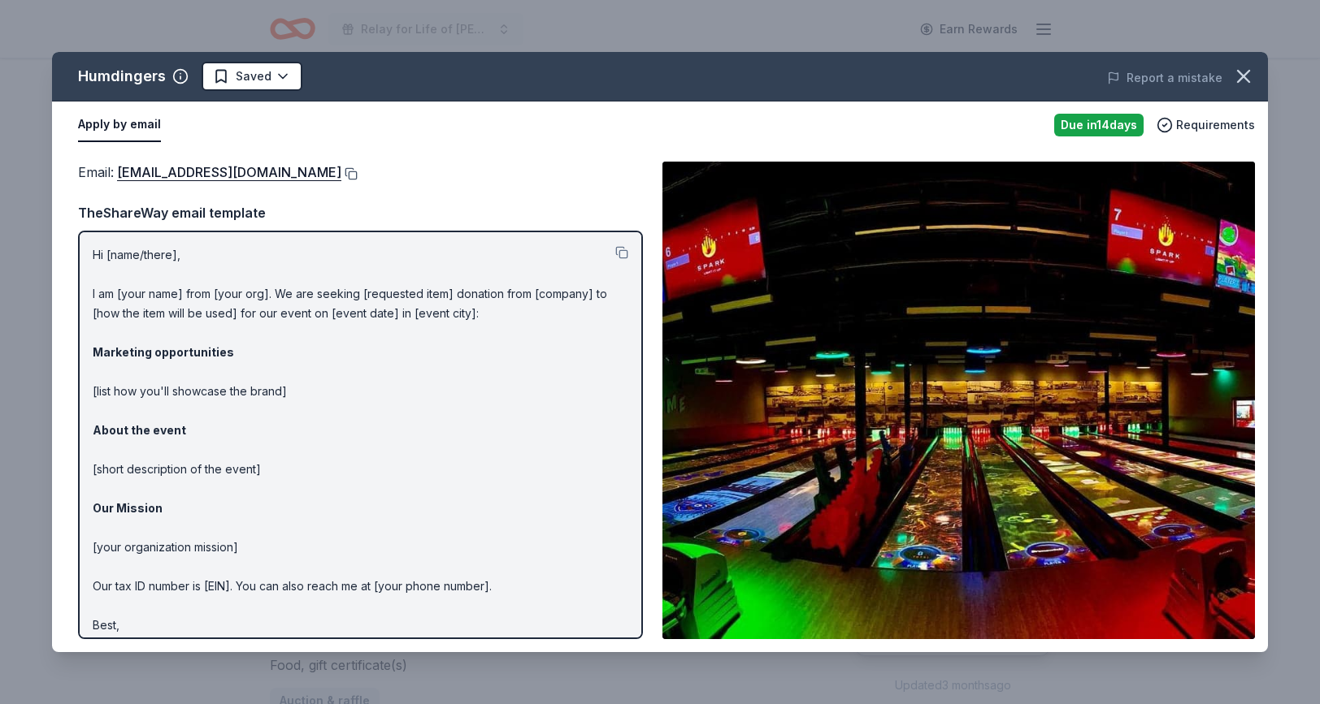
click at [341, 176] on button at bounding box center [349, 173] width 16 height 13
click at [1242, 72] on icon "button" at bounding box center [1243, 76] width 23 height 23
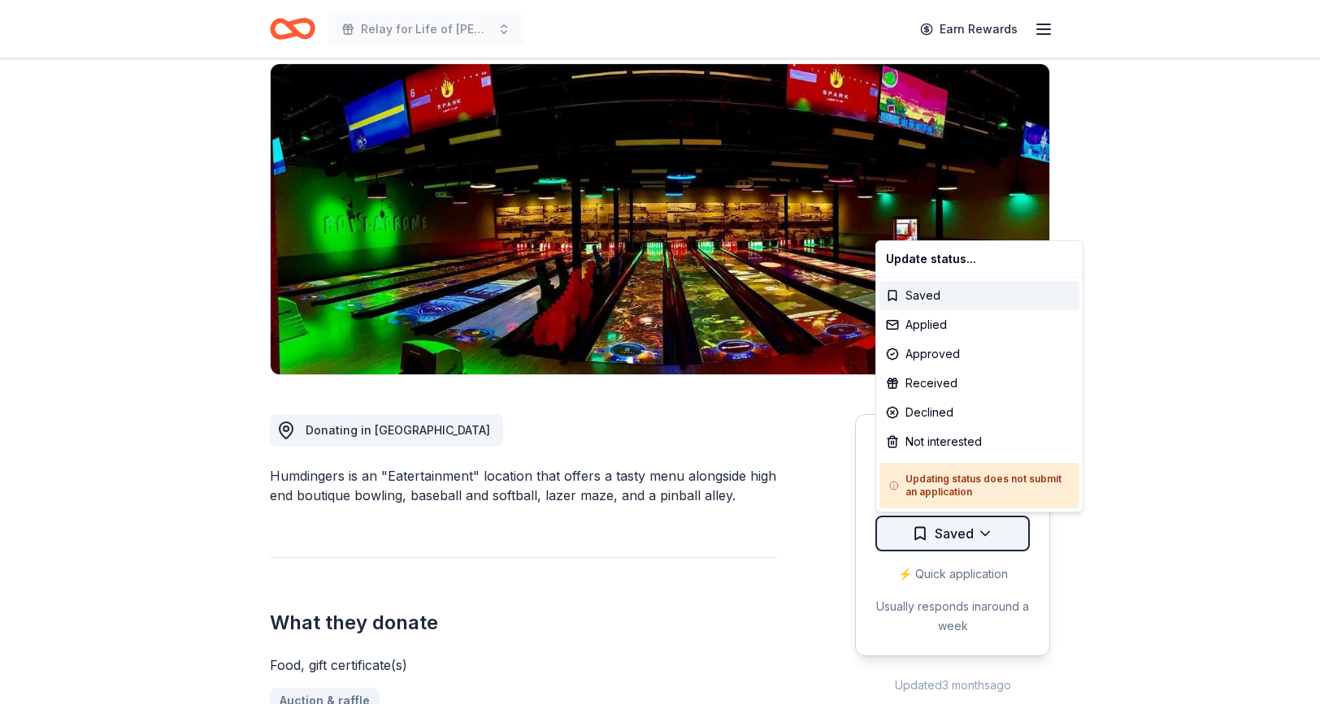
click at [930, 539] on html "Relay for Life of Clifton & Rutherford Earn Rewards Due in 14 days Share Humdin…" at bounding box center [660, 233] width 1320 height 704
click at [944, 327] on div "Applied" at bounding box center [979, 324] width 200 height 29
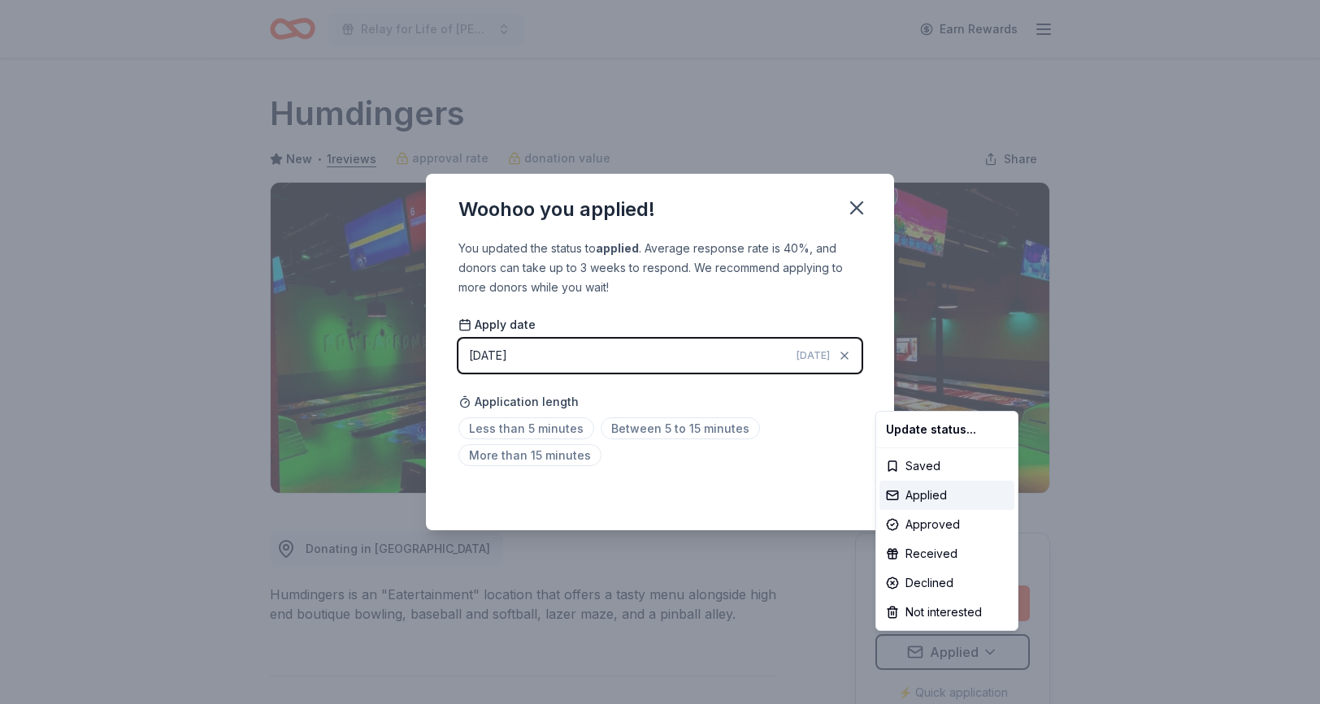
click at [538, 427] on html "Relay for Life of Clifton & Rutherford Earn Rewards Due in 14 days Share Humdin…" at bounding box center [660, 352] width 1320 height 704
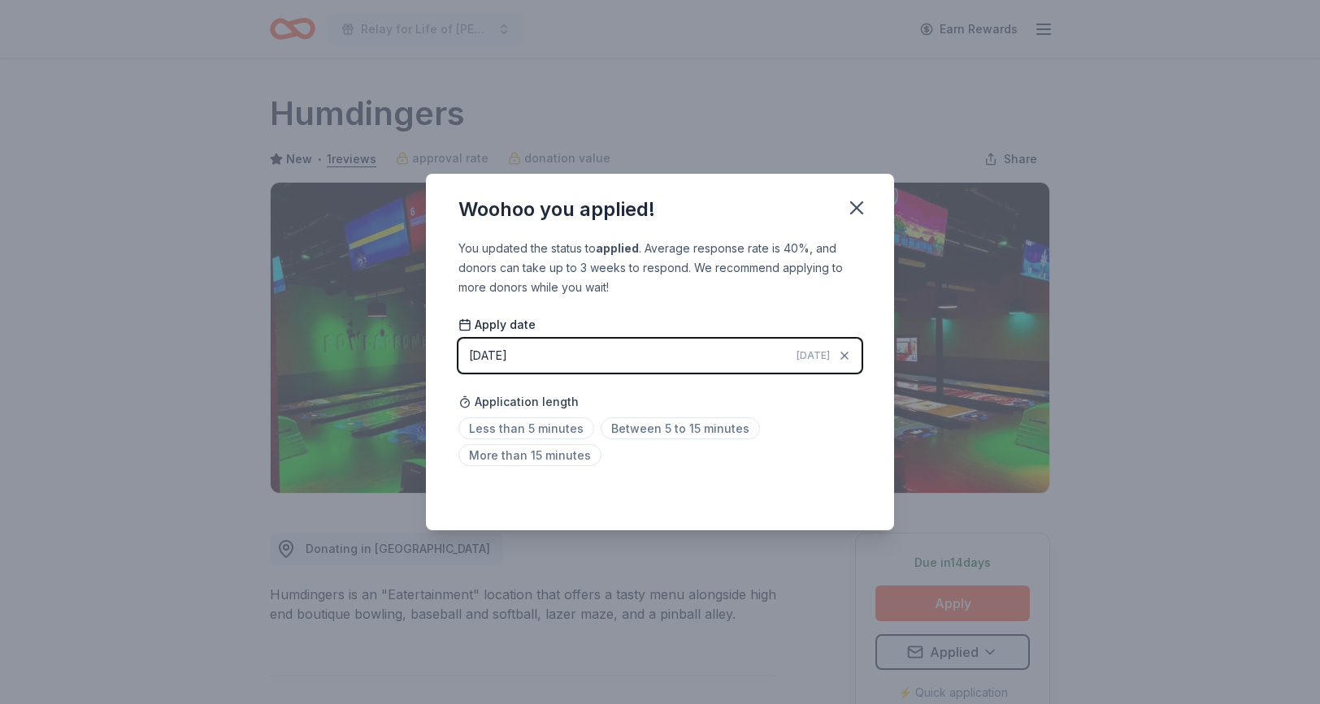
click at [538, 427] on span "Less than 5 minutes" at bounding box center [526, 429] width 136 height 22
click at [854, 209] on icon "button" at bounding box center [856, 207] width 11 height 11
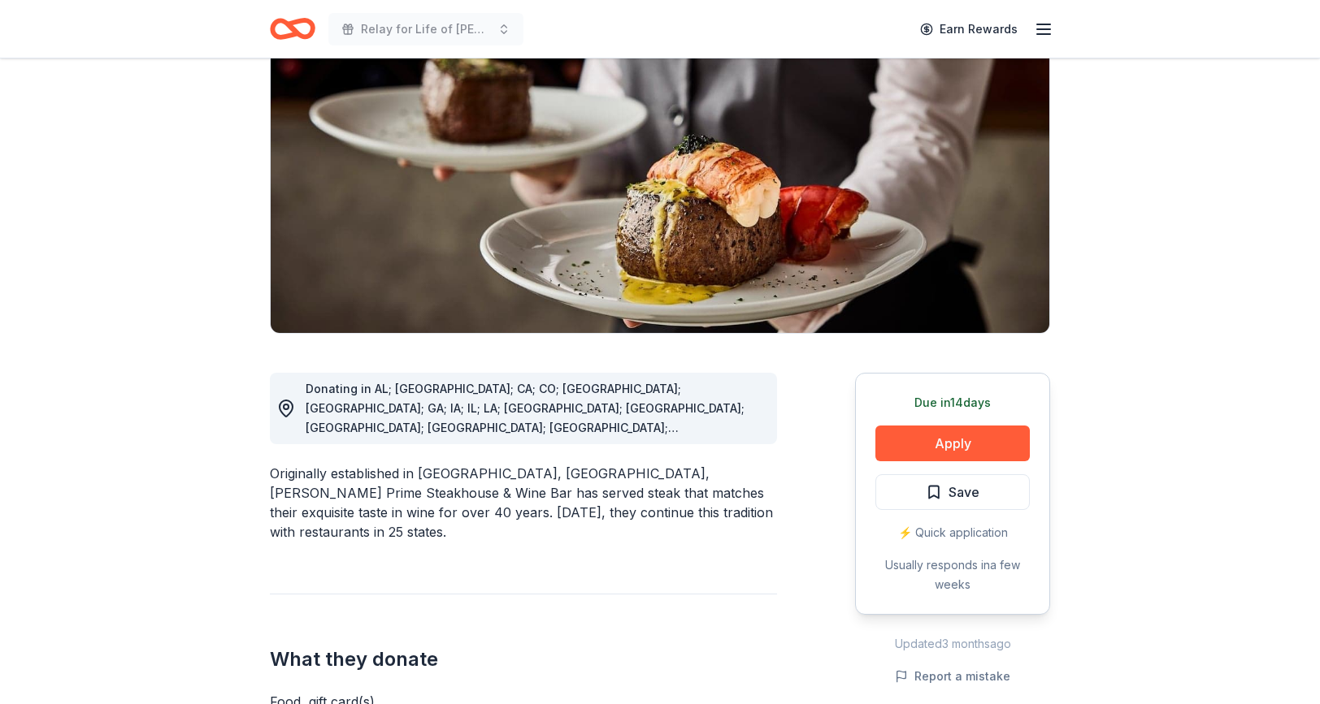
scroll to position [162, 0]
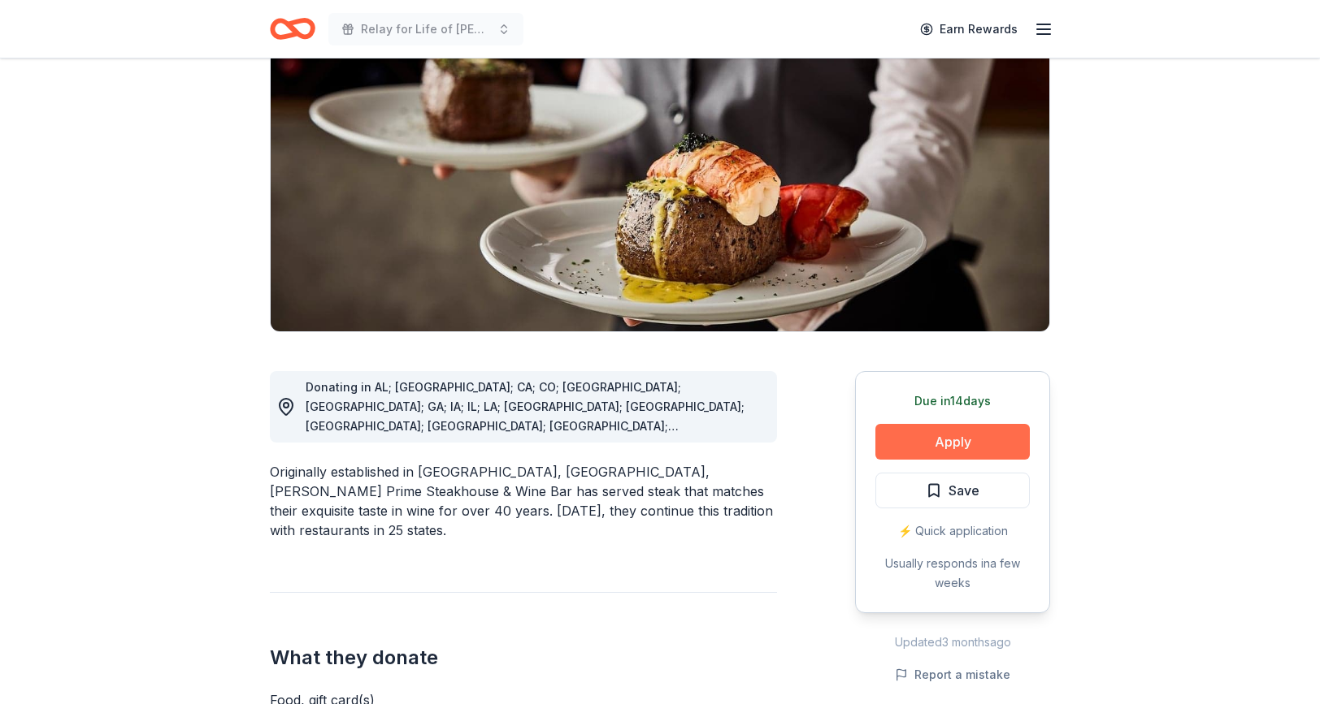
click at [924, 444] on button "Apply" at bounding box center [952, 442] width 154 height 36
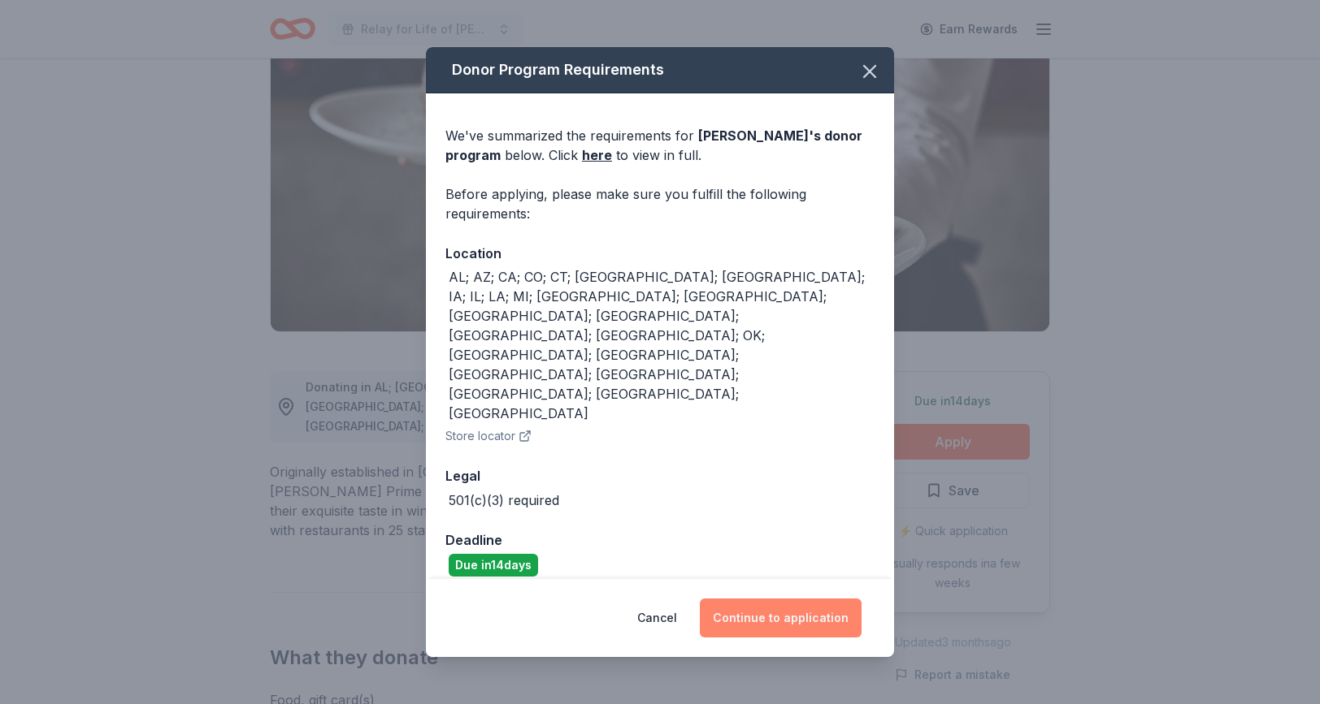
click at [787, 599] on button "Continue to application" at bounding box center [781, 618] width 162 height 39
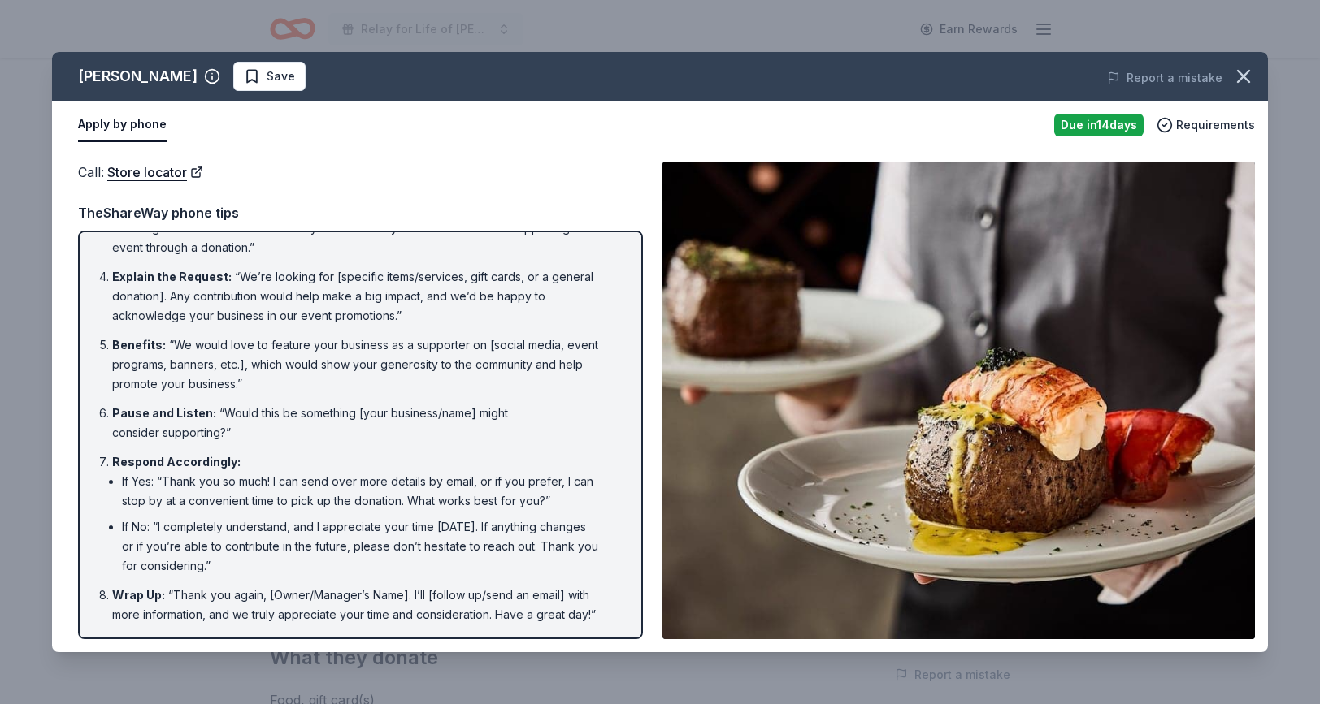
scroll to position [163, 0]
click at [1244, 71] on icon "button" at bounding box center [1243, 76] width 23 height 23
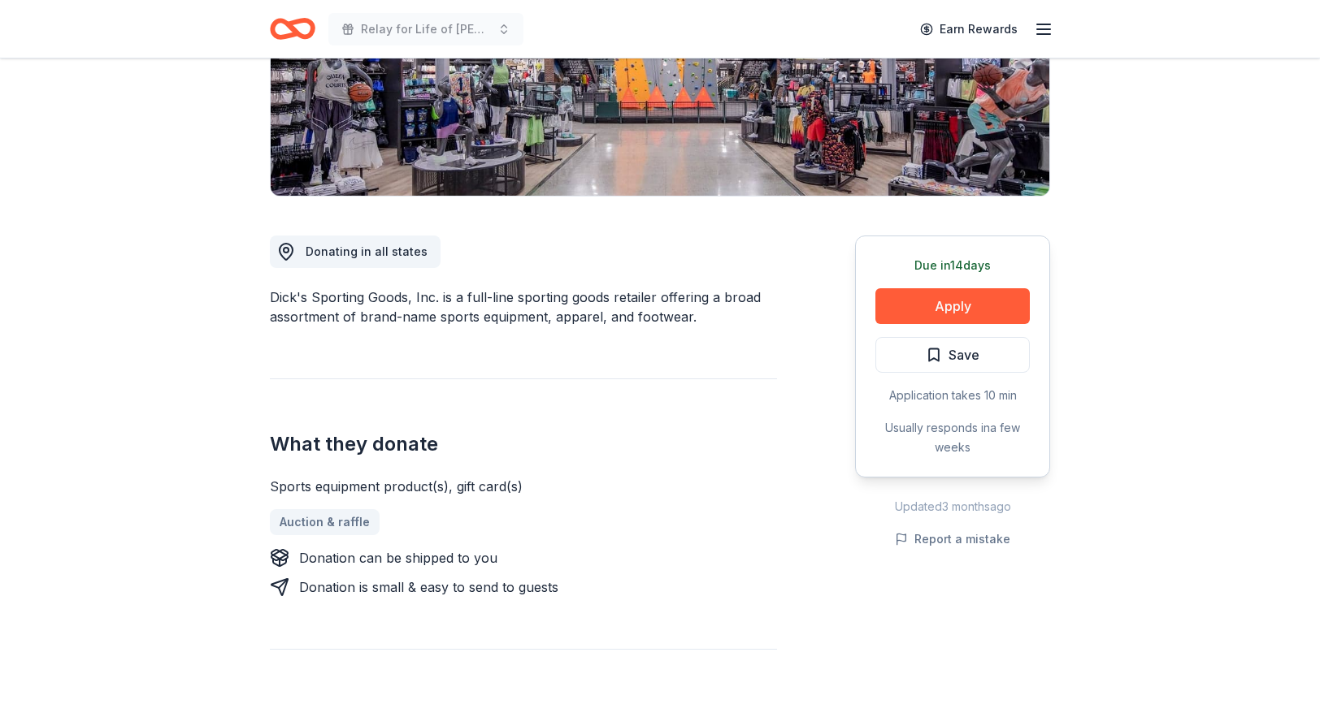
scroll to position [299, 0]
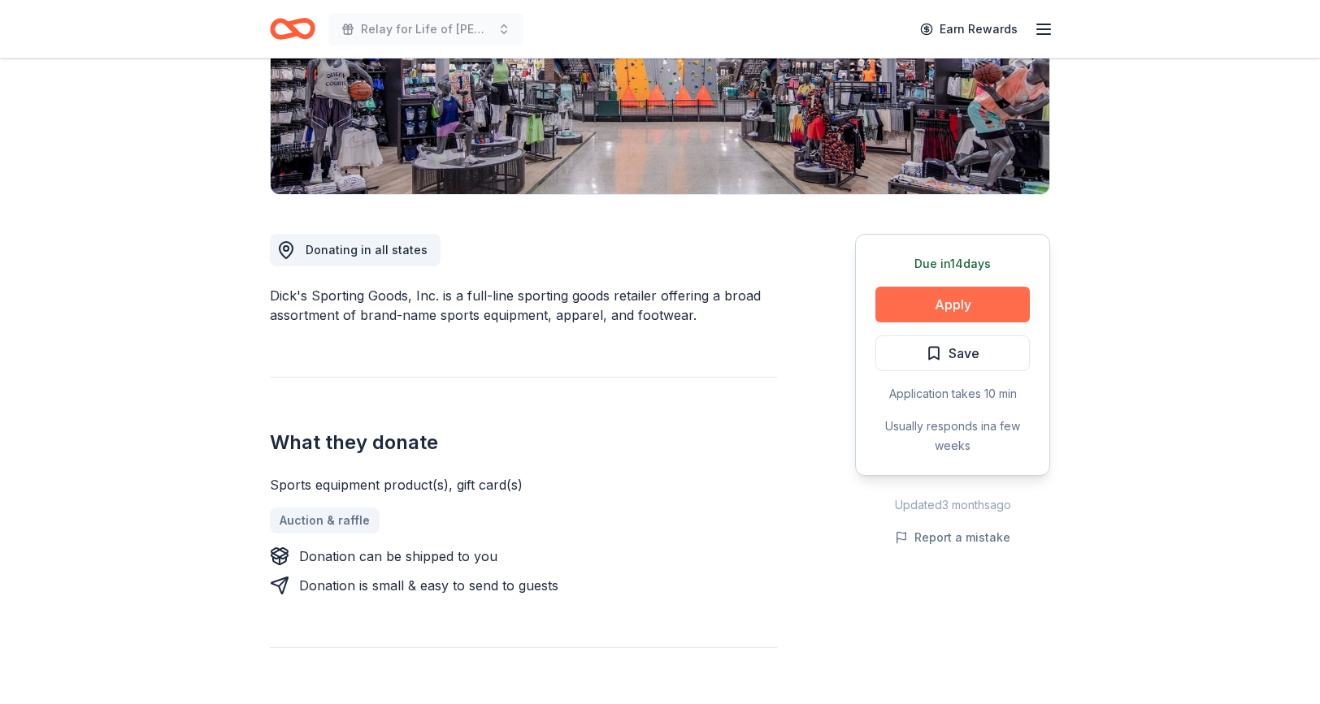
click at [921, 308] on button "Apply" at bounding box center [952, 305] width 154 height 36
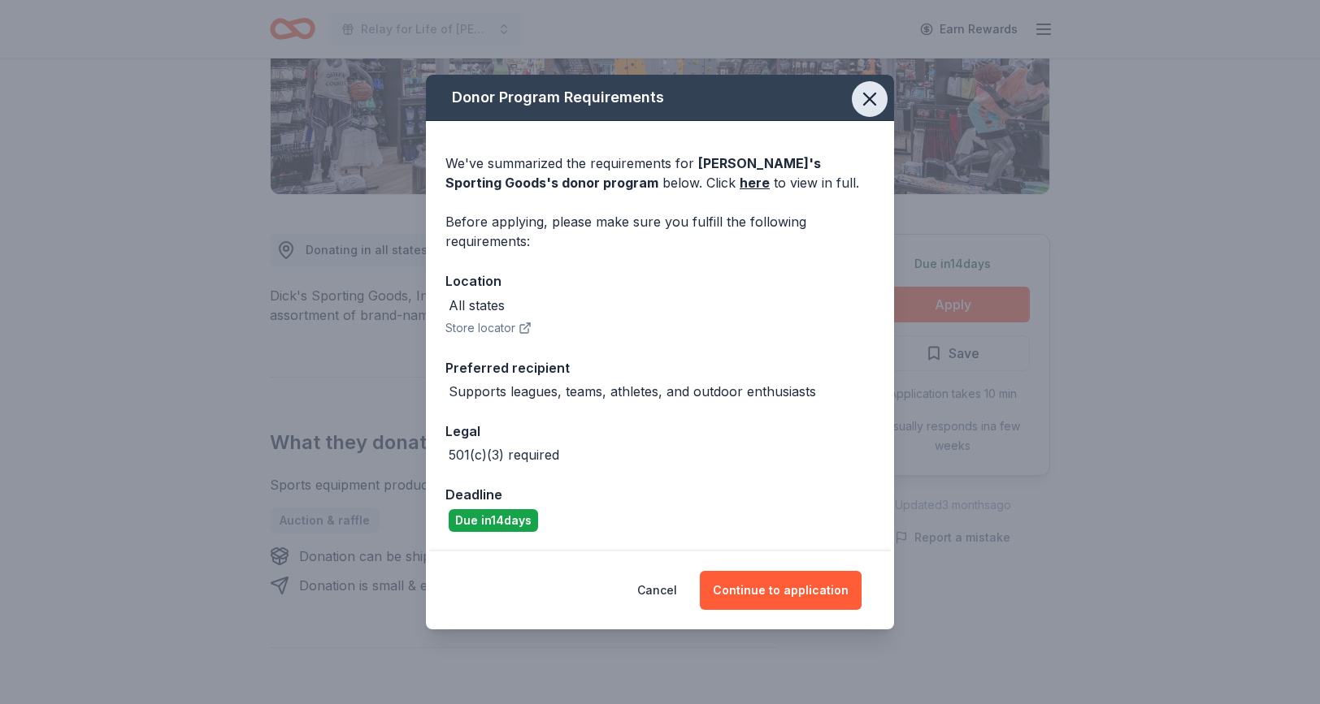
click at [865, 106] on icon "button" at bounding box center [869, 99] width 23 height 23
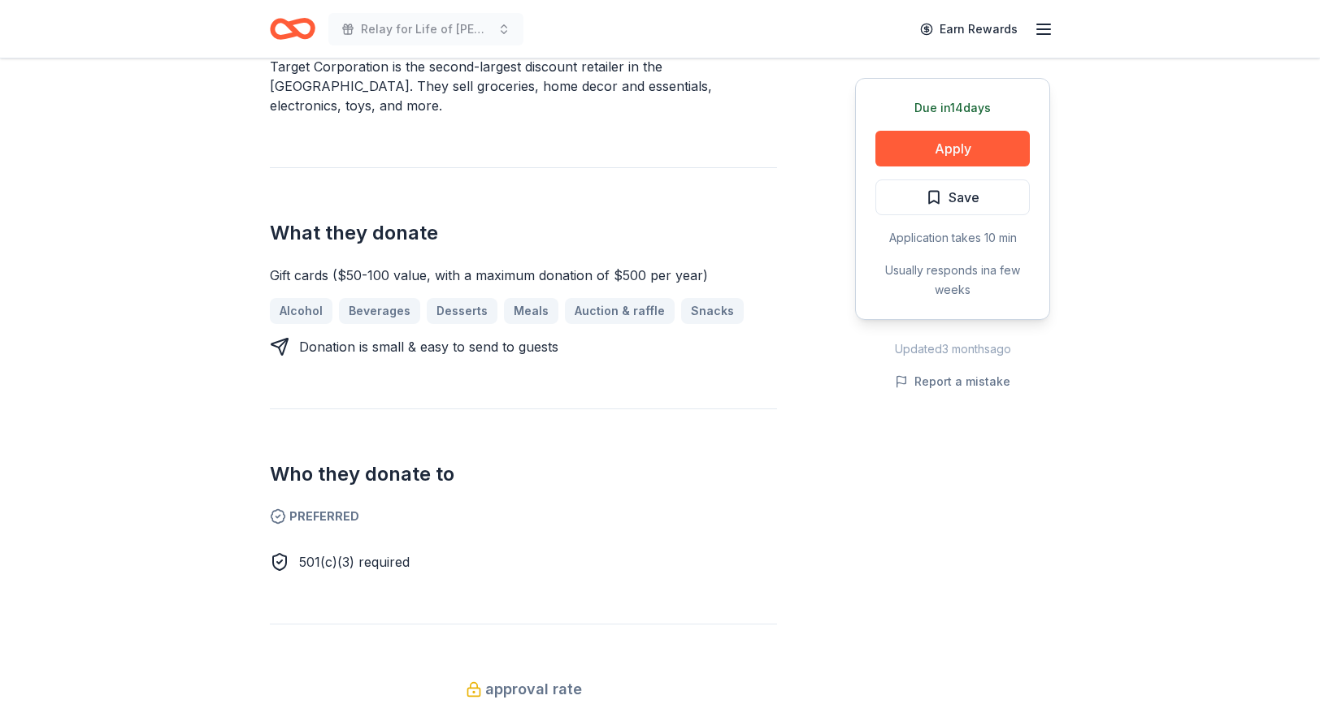
scroll to position [527, 0]
click at [969, 150] on button "Apply" at bounding box center [952, 149] width 154 height 36
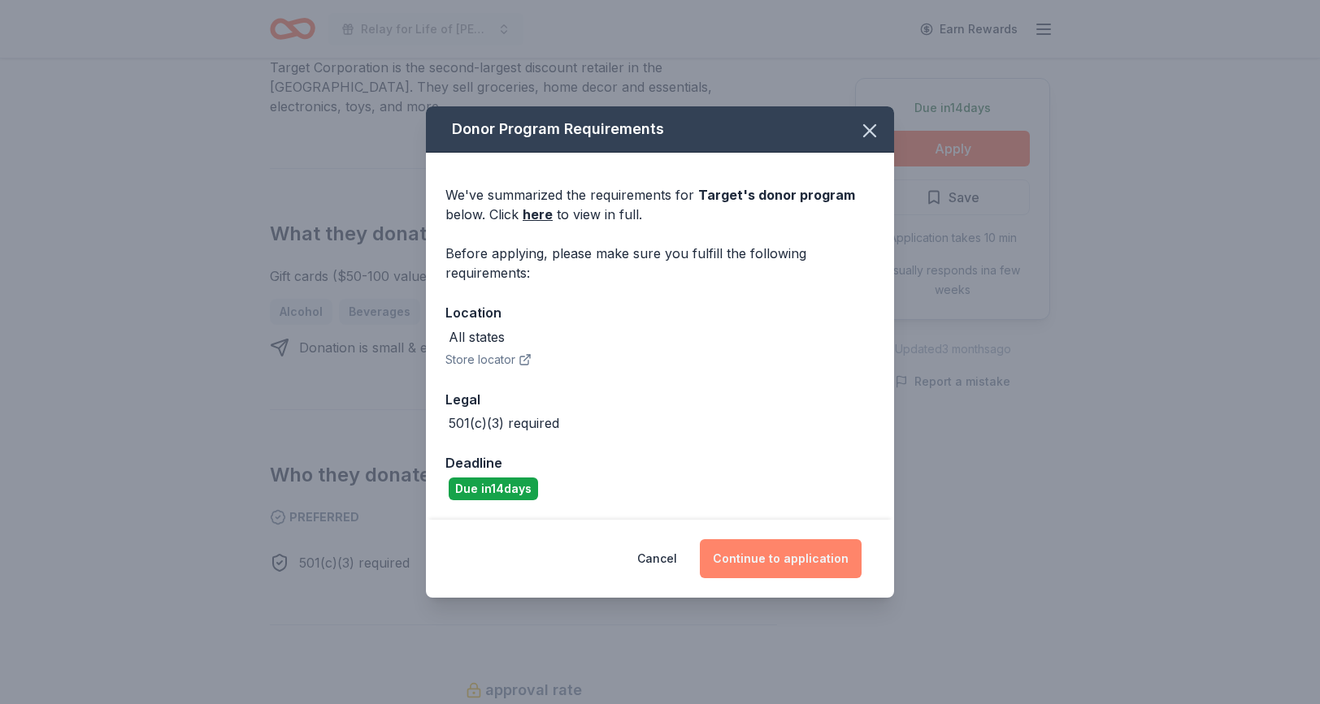
click at [815, 563] on button "Continue to application" at bounding box center [781, 559] width 162 height 39
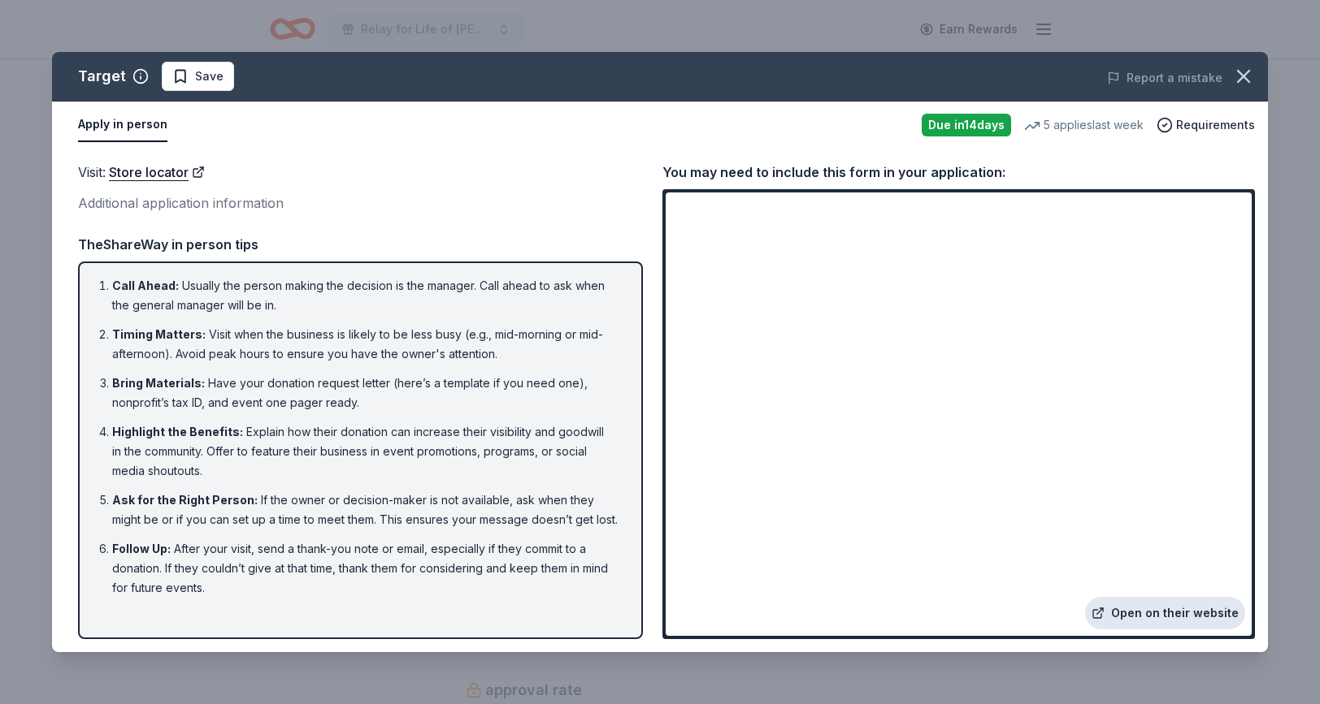
click at [1155, 615] on link "Open on their website" at bounding box center [1165, 613] width 160 height 33
click at [1236, 86] on icon "button" at bounding box center [1243, 76] width 23 height 23
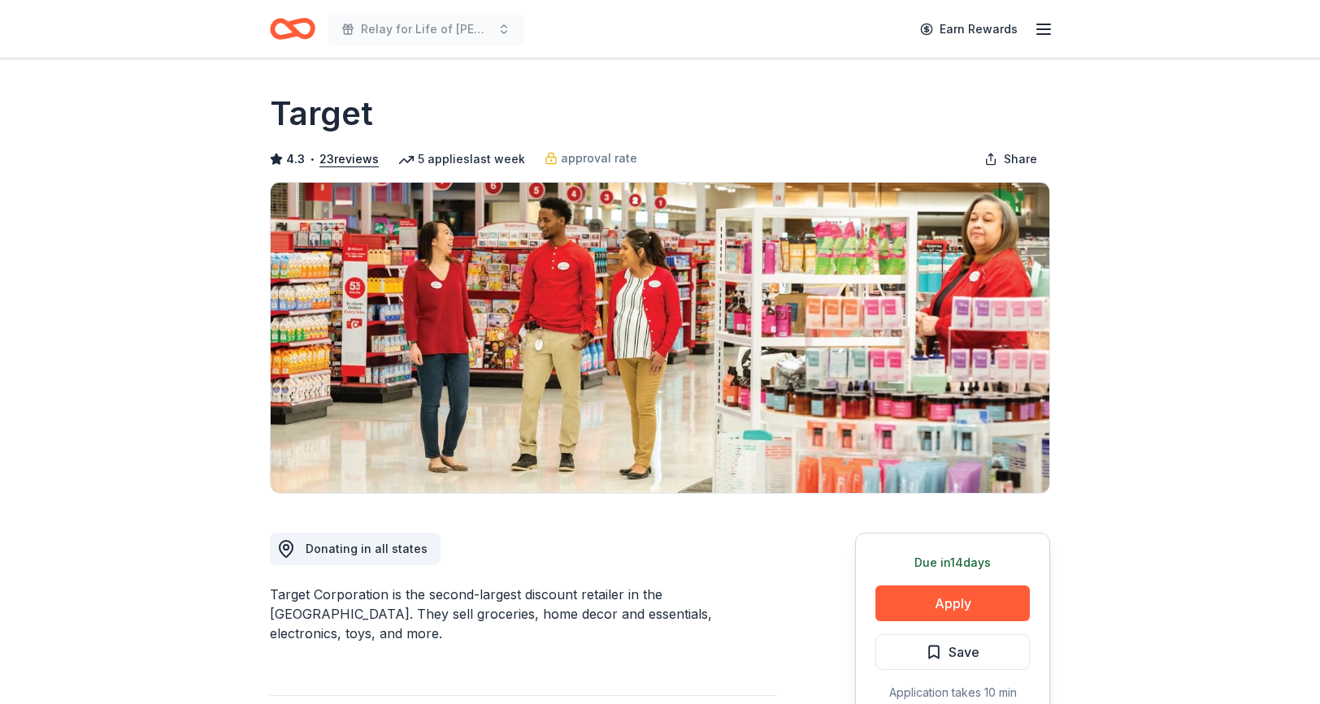
scroll to position [0, 0]
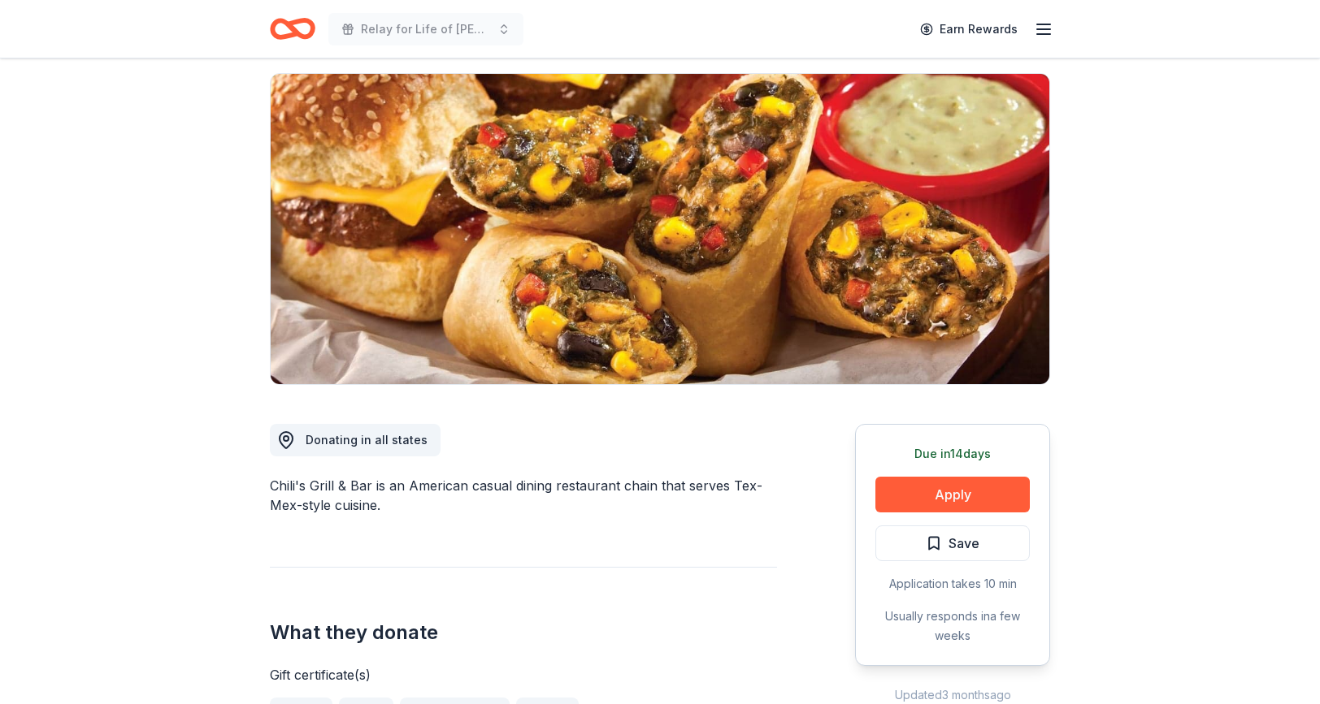
scroll to position [93, 0]
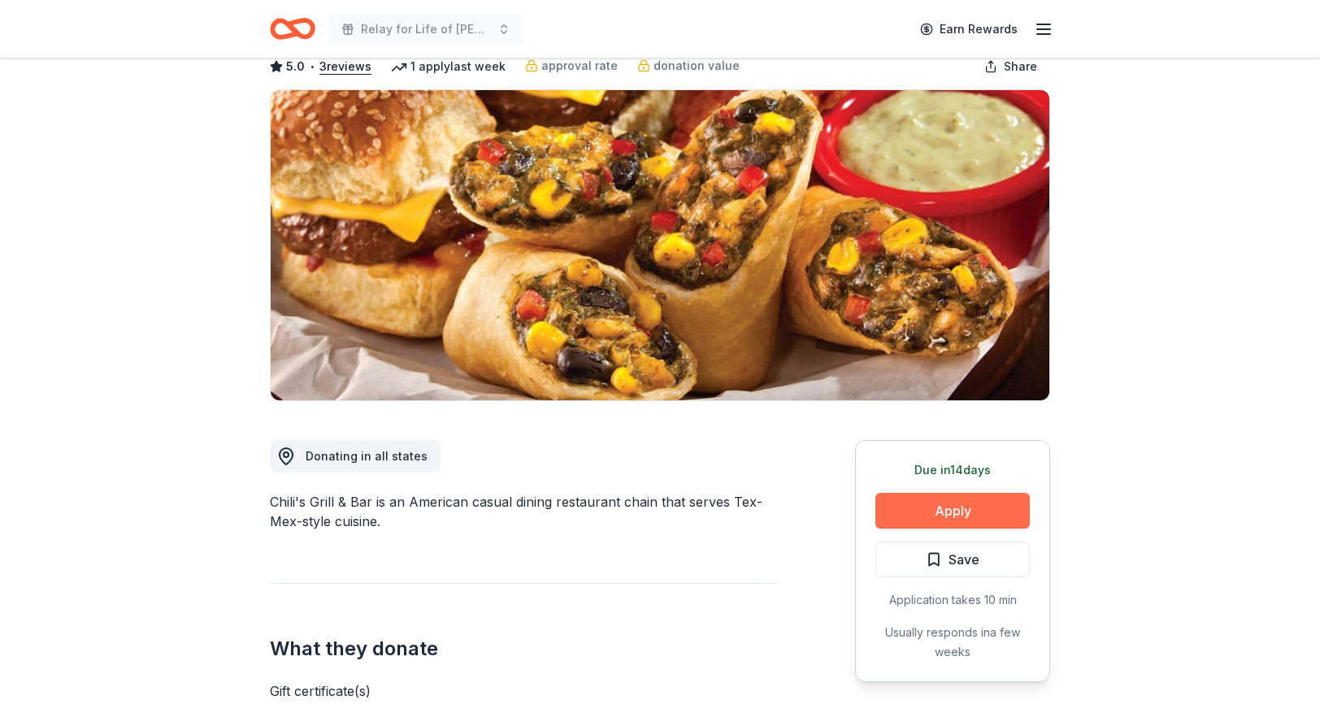
click at [938, 514] on button "Apply" at bounding box center [952, 511] width 154 height 36
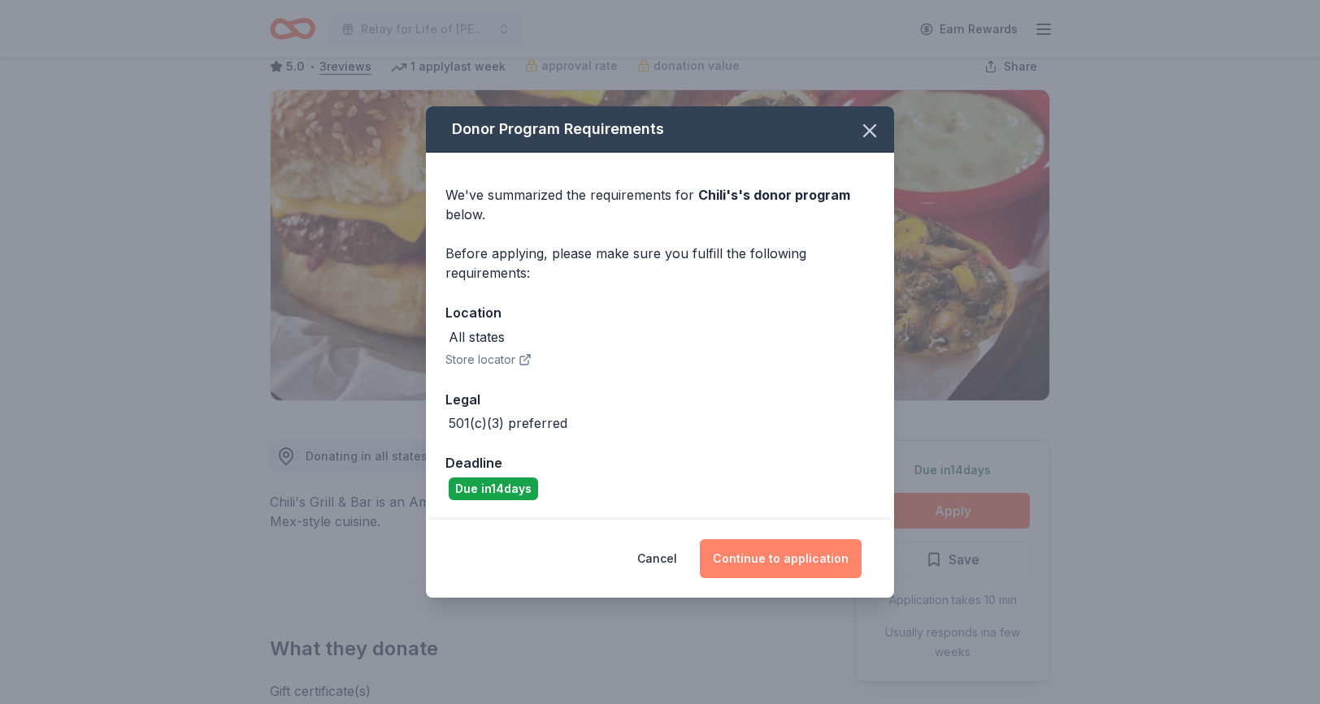
click at [800, 555] on button "Continue to application" at bounding box center [781, 559] width 162 height 39
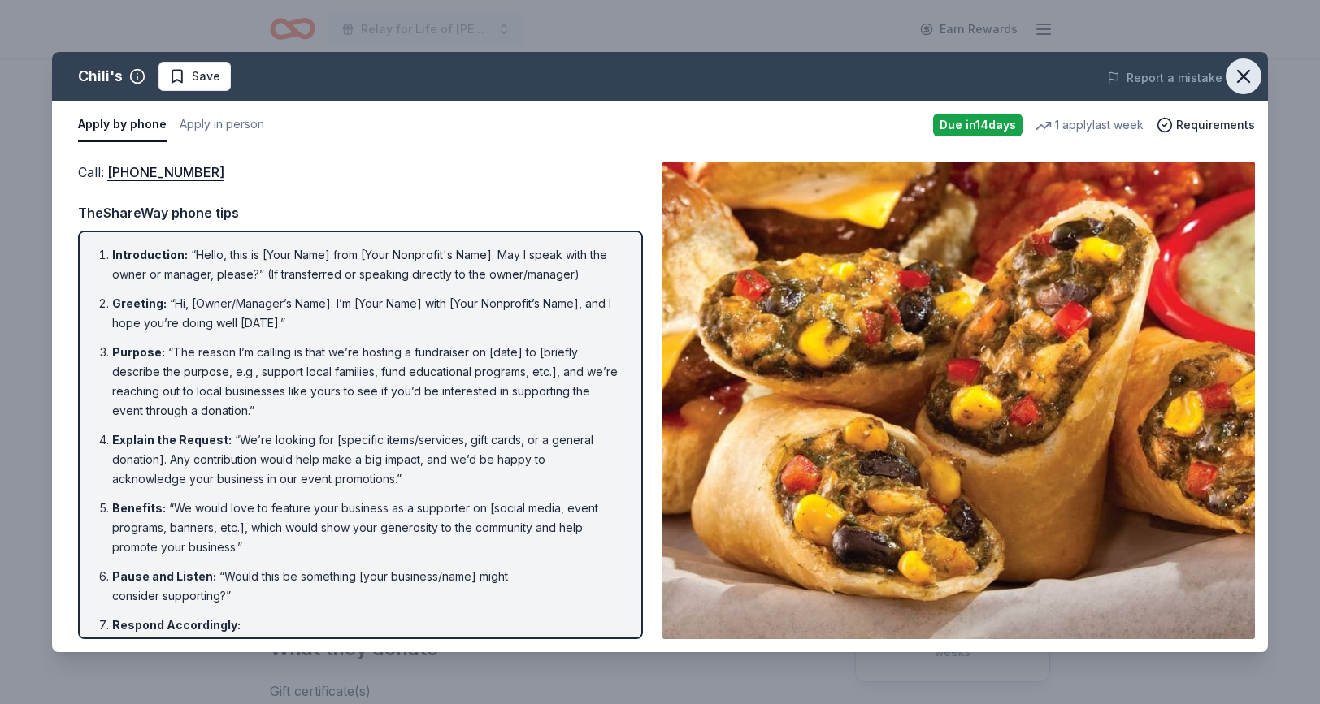
click at [1249, 72] on icon "button" at bounding box center [1242, 76] width 11 height 11
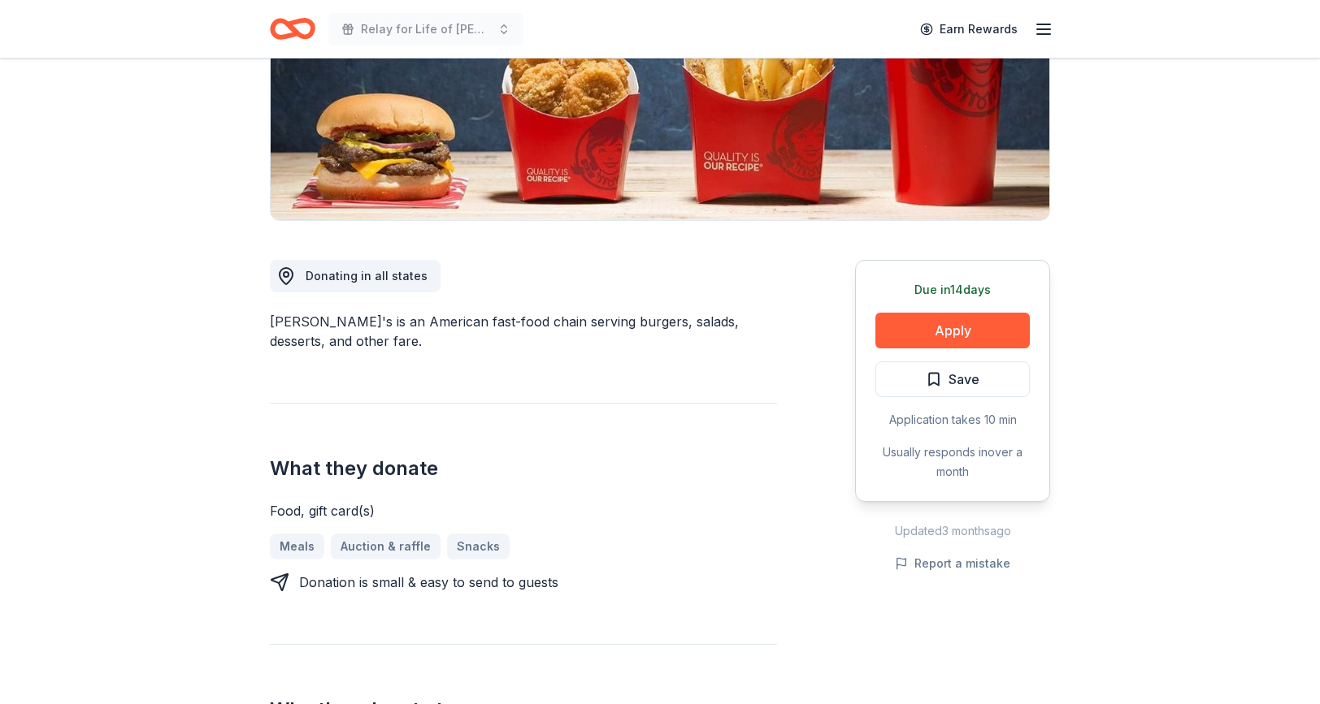
scroll to position [322, 0]
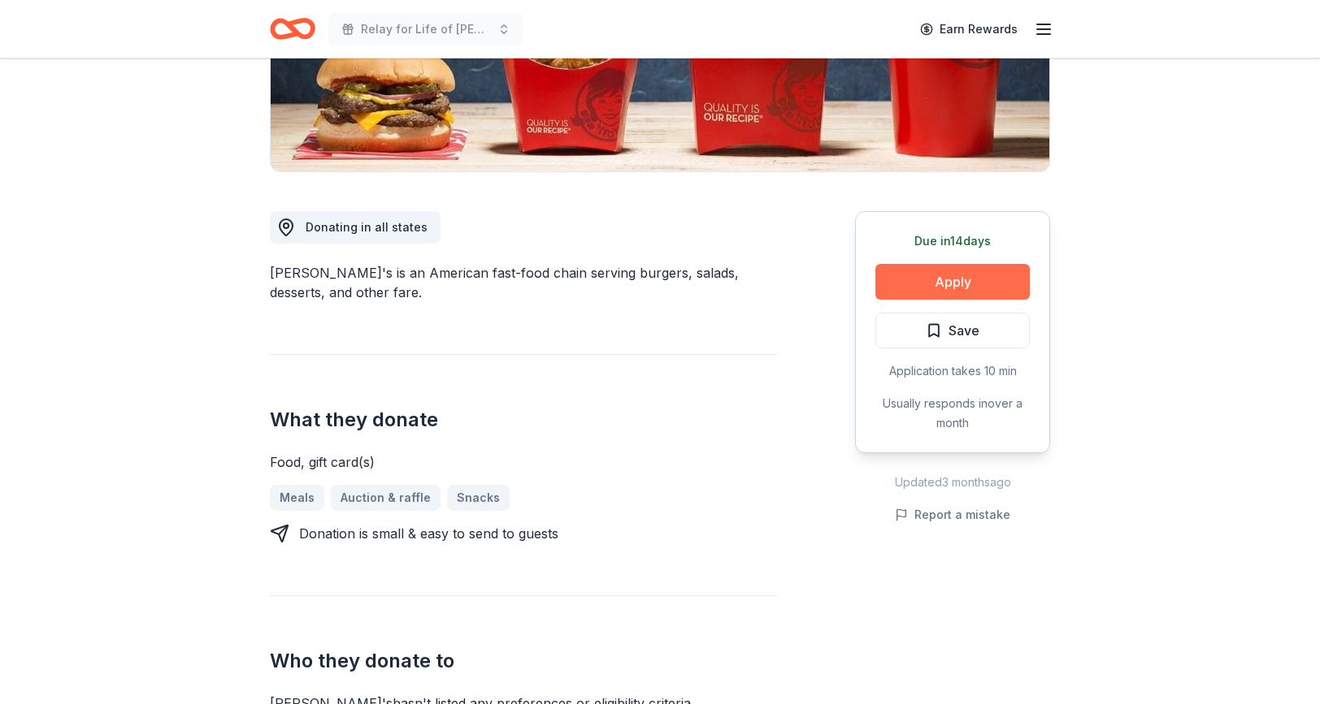
click at [926, 284] on button "Apply" at bounding box center [952, 282] width 154 height 36
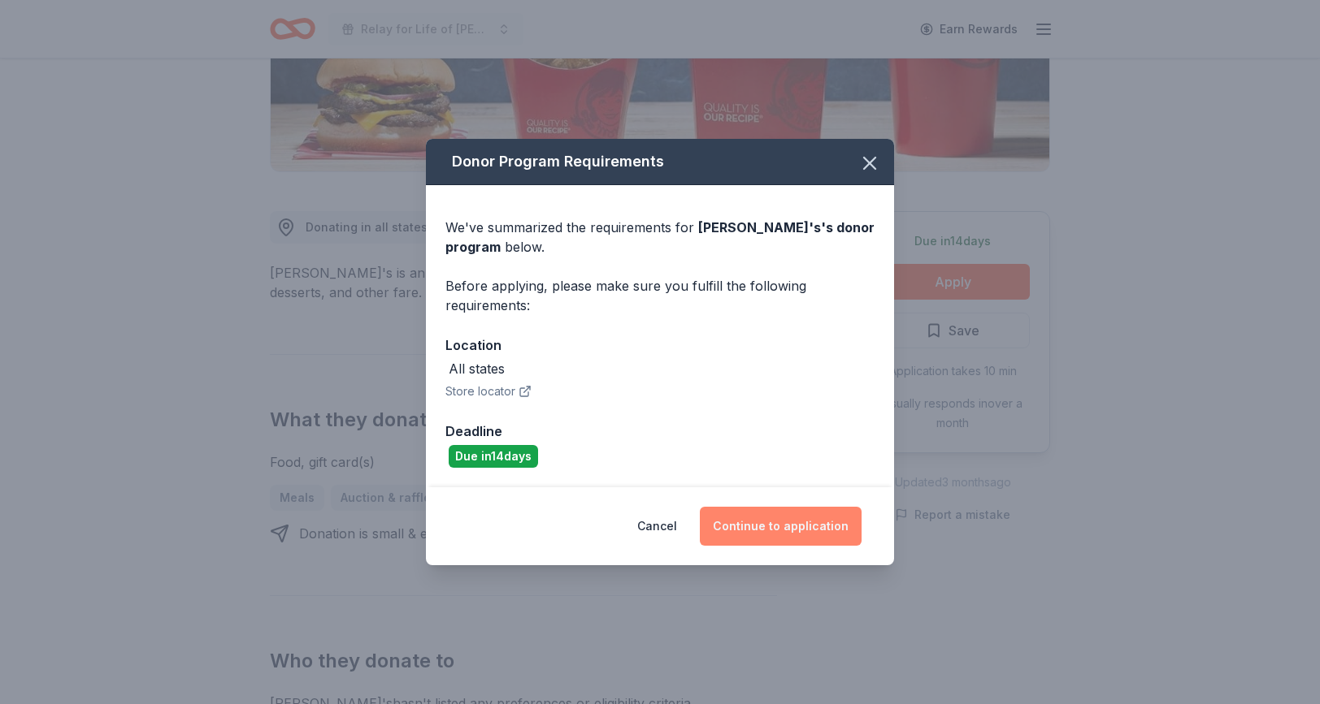
click at [761, 519] on button "Continue to application" at bounding box center [781, 526] width 162 height 39
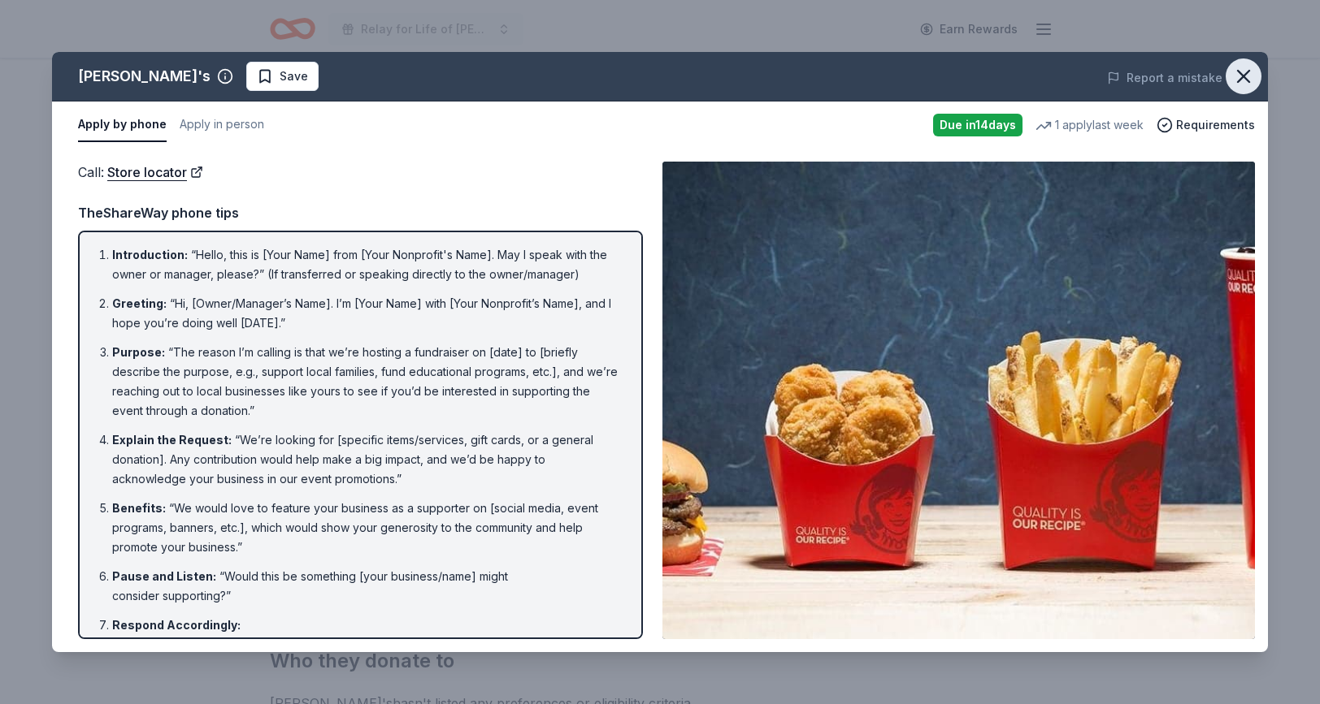
click at [1250, 70] on icon "button" at bounding box center [1243, 76] width 23 height 23
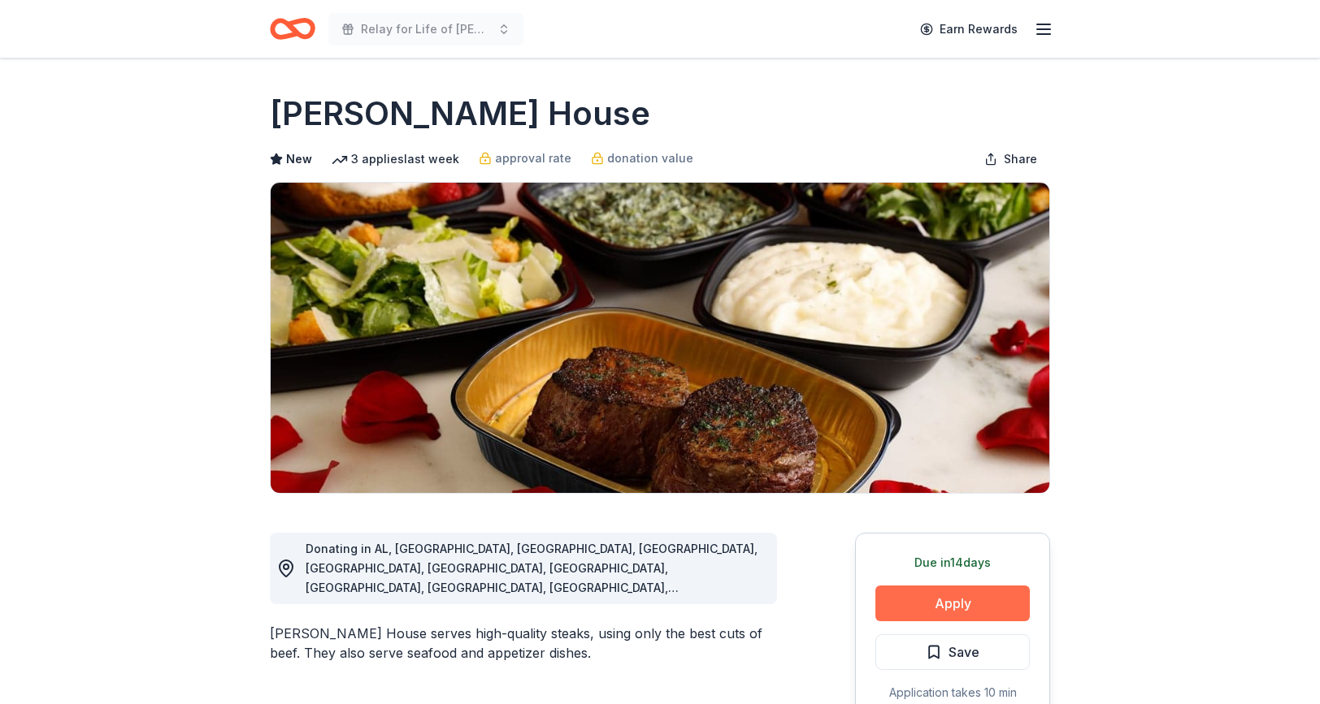
click at [977, 592] on button "Apply" at bounding box center [952, 604] width 154 height 36
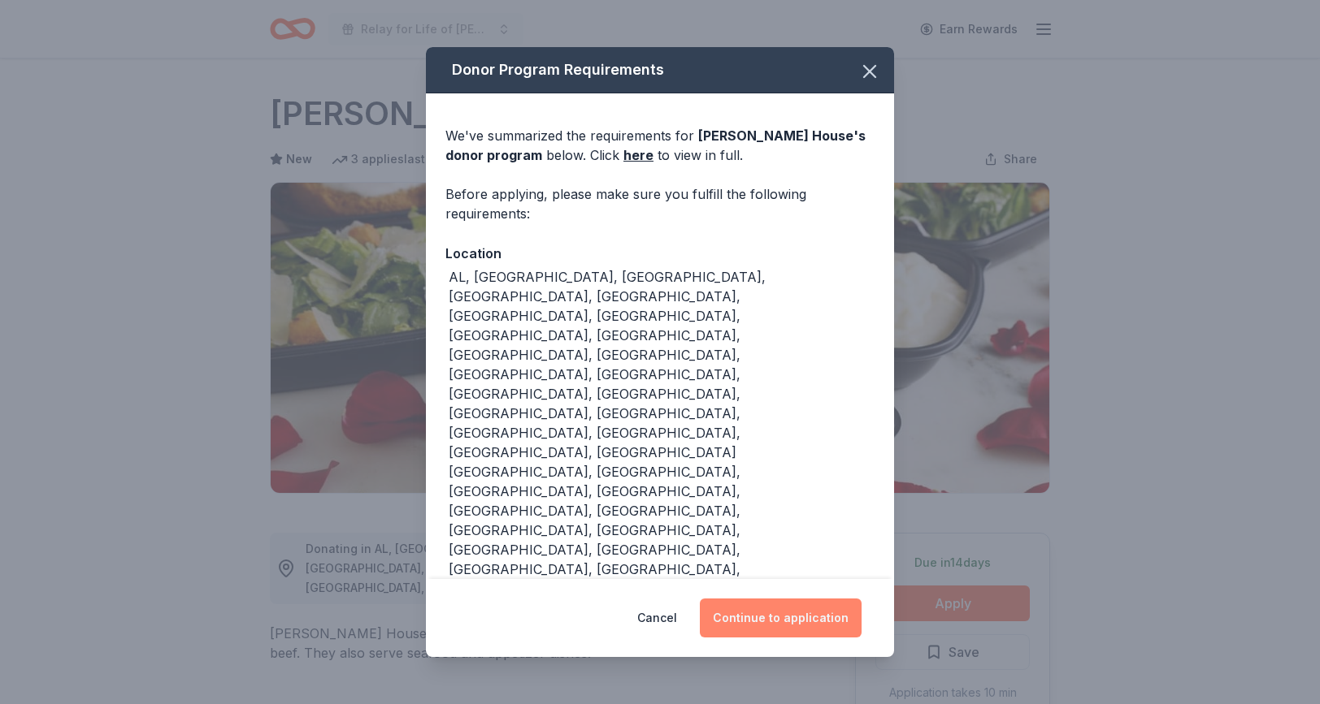
click at [819, 599] on button "Continue to application" at bounding box center [781, 618] width 162 height 39
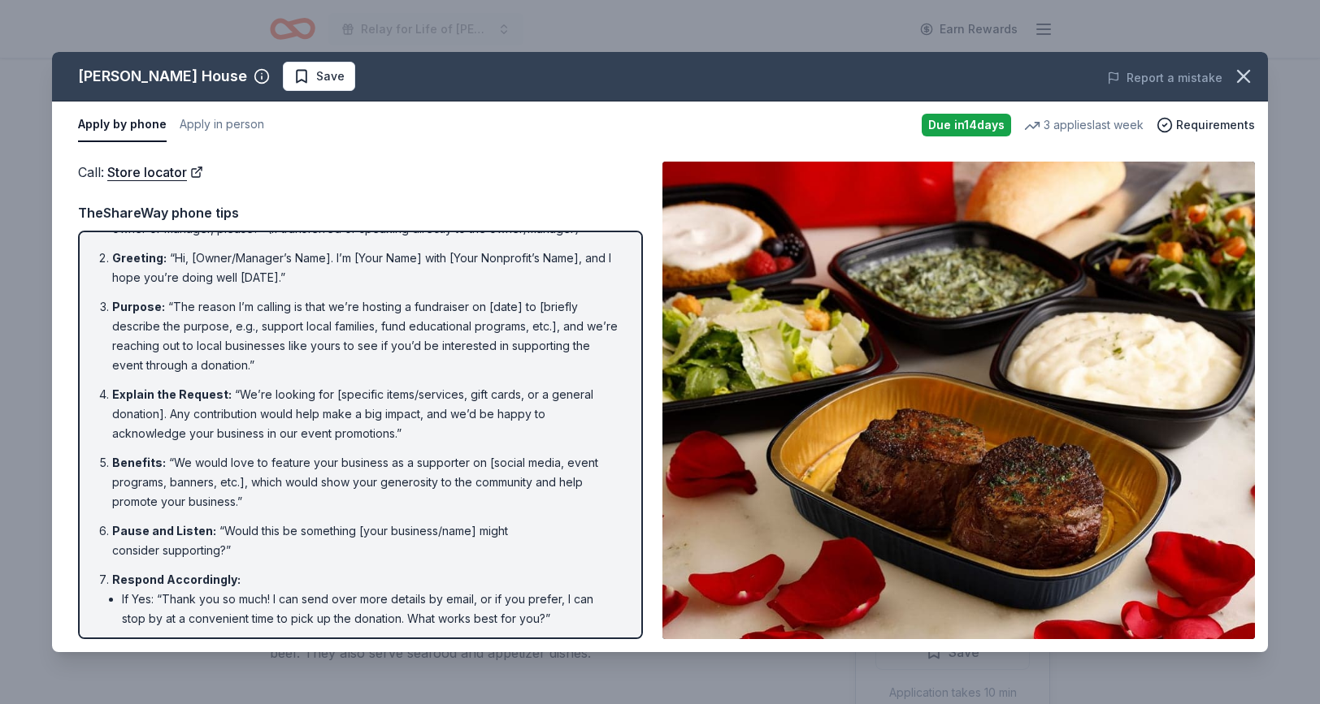
scroll to position [76, 0]
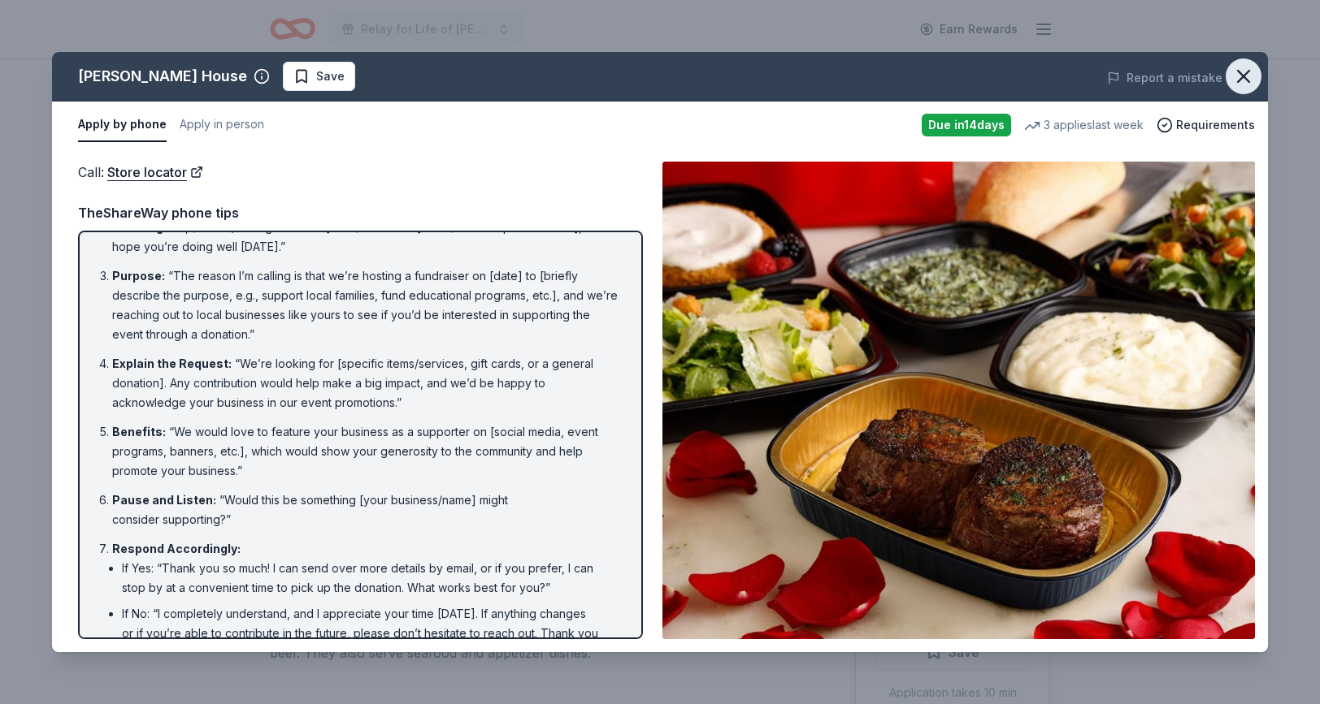
click at [1242, 78] on icon "button" at bounding box center [1242, 76] width 11 height 11
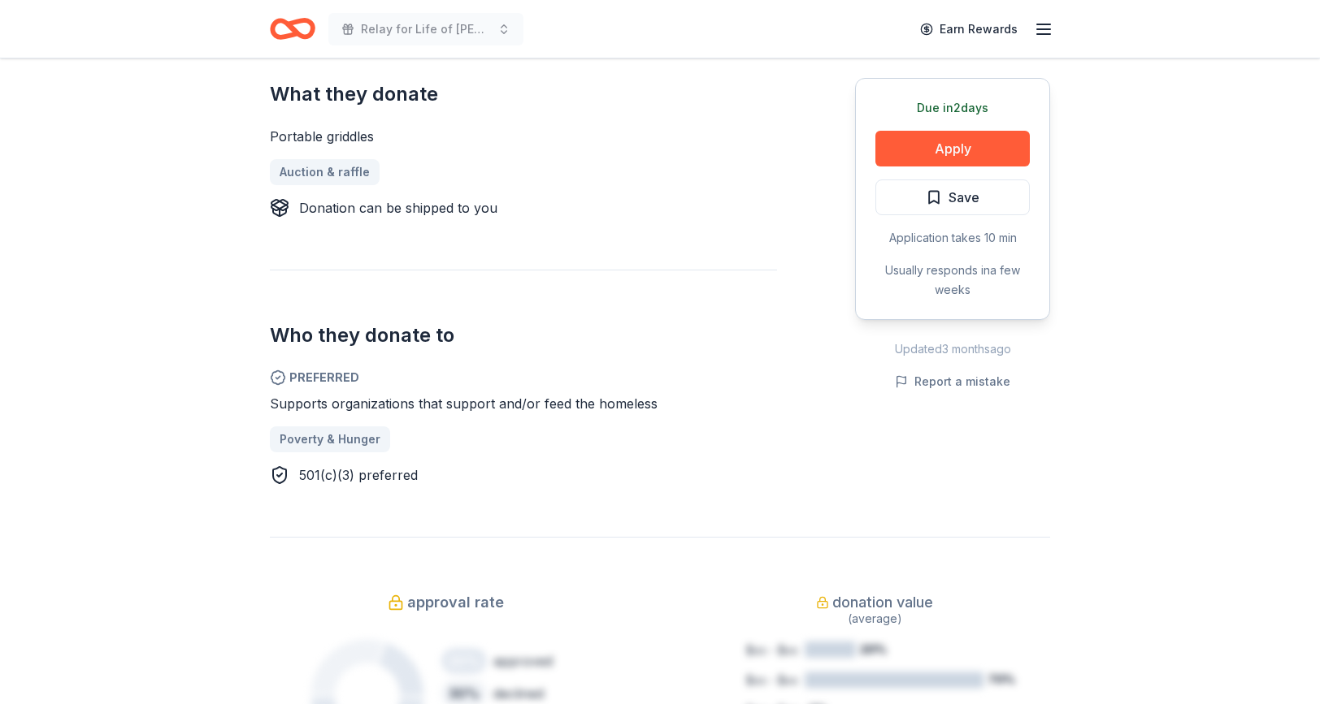
scroll to position [669, 0]
